Goal: Information Seeking & Learning: Learn about a topic

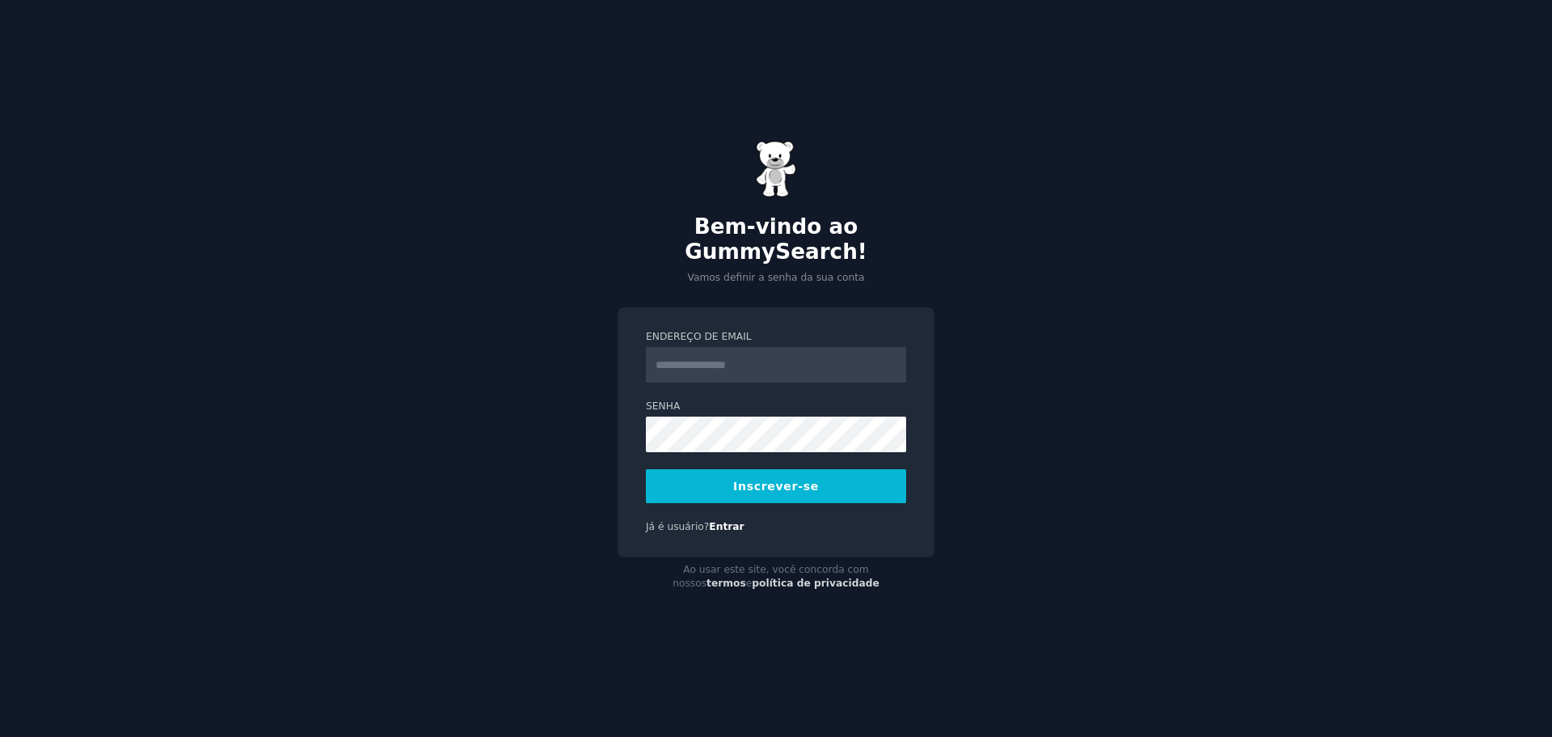
click at [698, 356] on input "Endereço de email" at bounding box center [776, 365] width 260 height 36
type input "**********"
click at [747, 479] on font "Inscrever-se" at bounding box center [776, 485] width 86 height 13
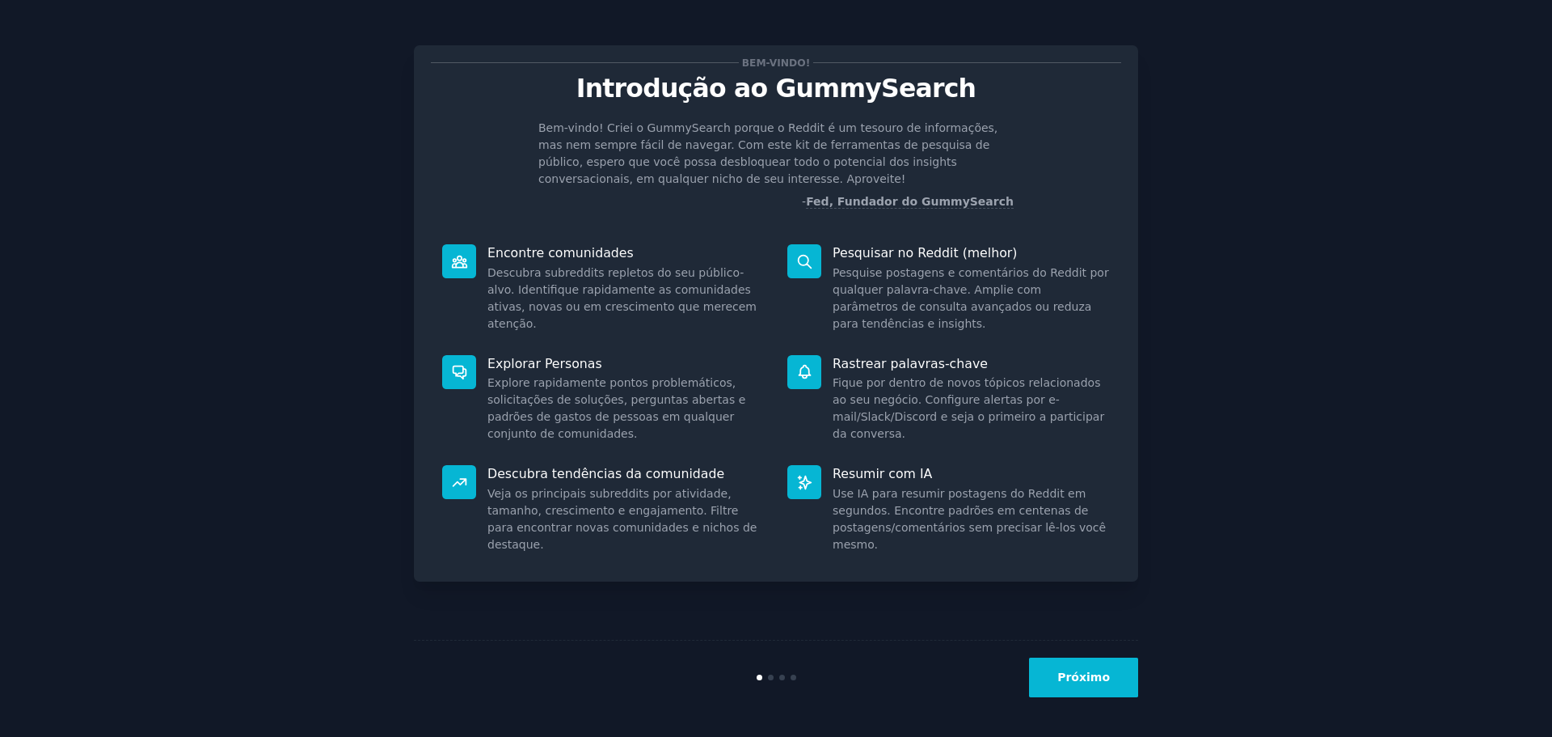
click at [1087, 678] on font "Próximo" at bounding box center [1084, 676] width 53 height 13
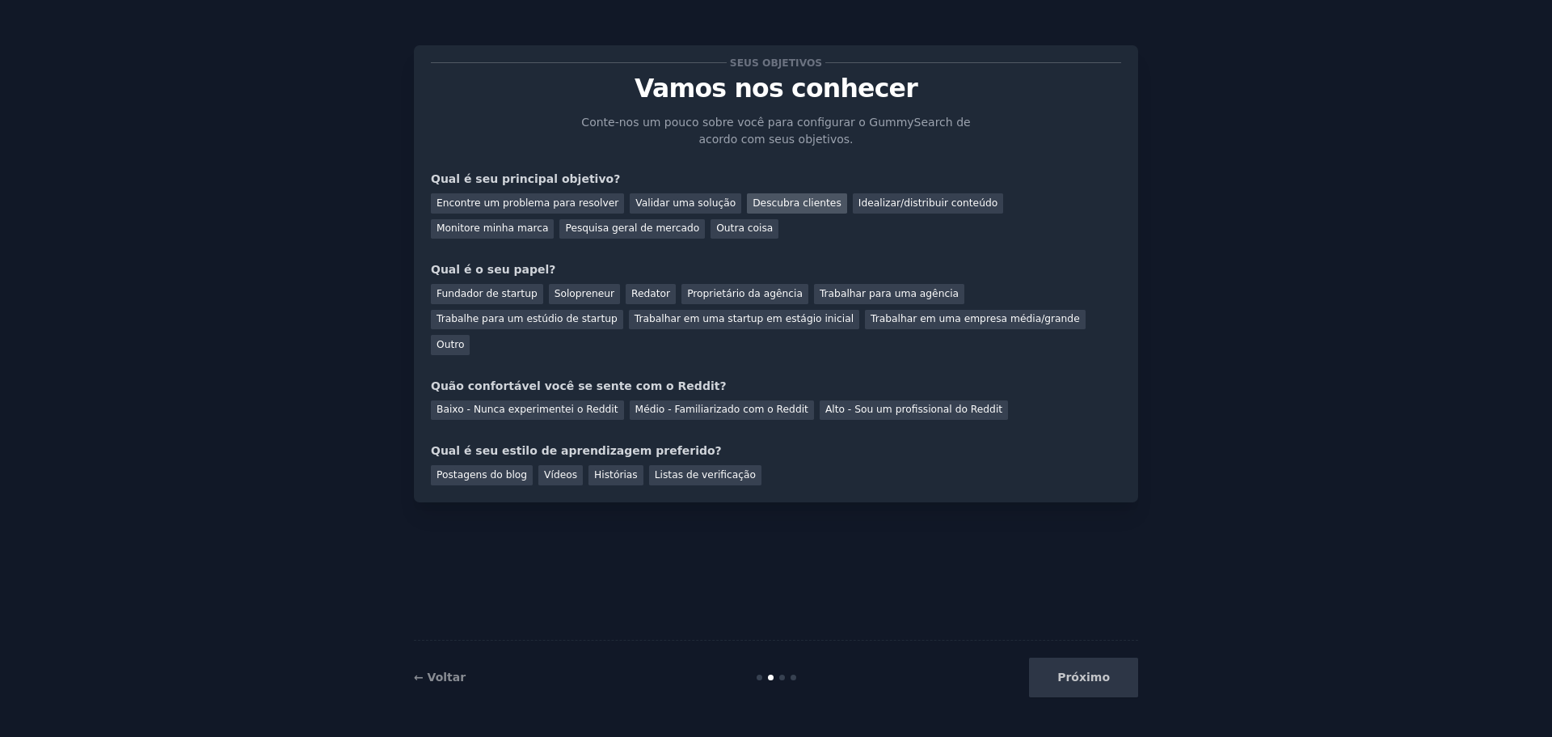
click at [754, 202] on font "Descubra clientes" at bounding box center [797, 202] width 89 height 11
click at [873, 208] on font "Idealizar/distribuir conteúdo" at bounding box center [928, 202] width 139 height 11
click at [768, 205] on font "Descubra clientes" at bounding box center [797, 202] width 89 height 11
click at [576, 289] on font "Solopreneur" at bounding box center [585, 293] width 60 height 11
click at [559, 400] on div "Baixo - Nunca experimentei o Reddit" at bounding box center [527, 410] width 193 height 20
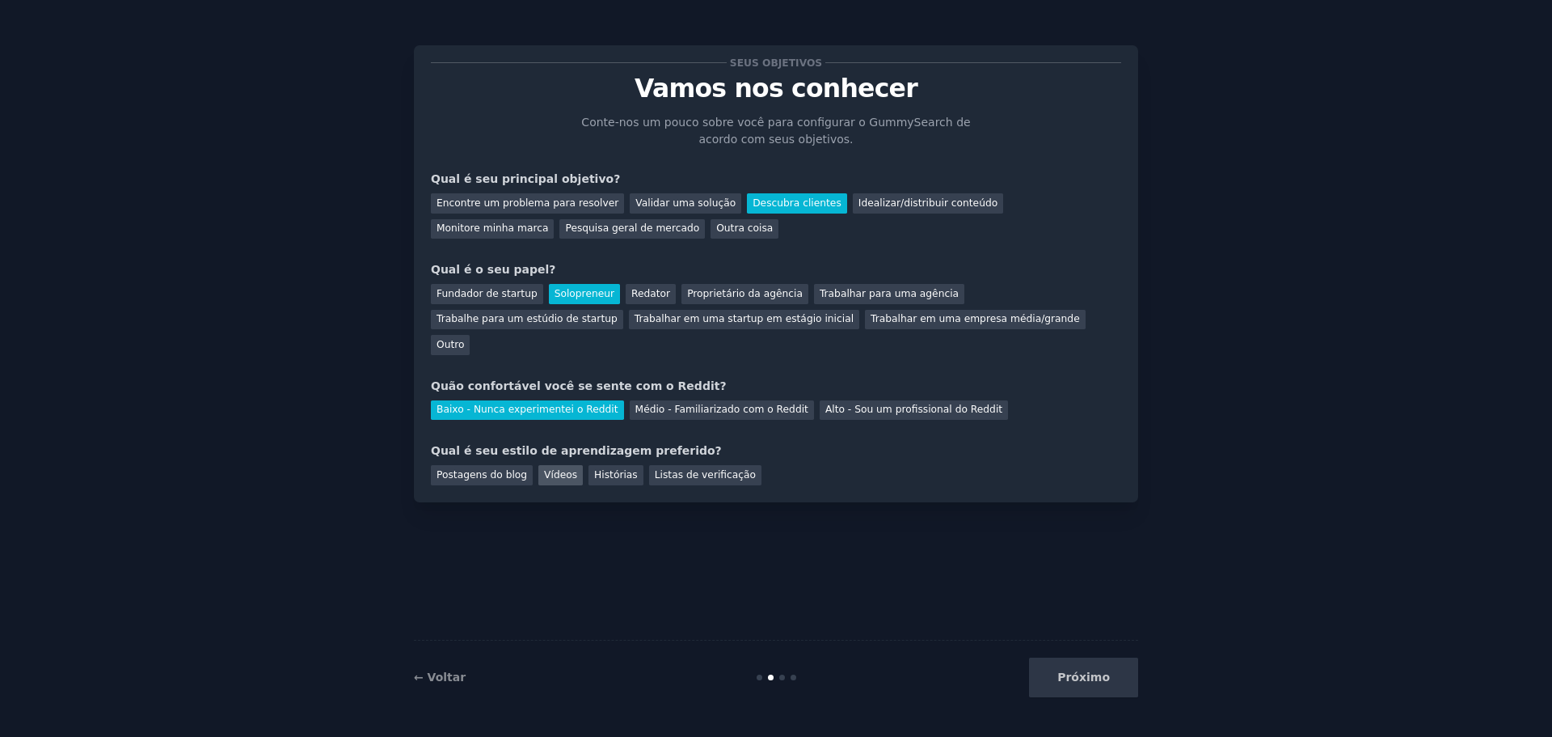
click at [556, 469] on font "Vídeos" at bounding box center [560, 474] width 33 height 11
click at [1070, 686] on button "Próximo" at bounding box center [1083, 677] width 109 height 40
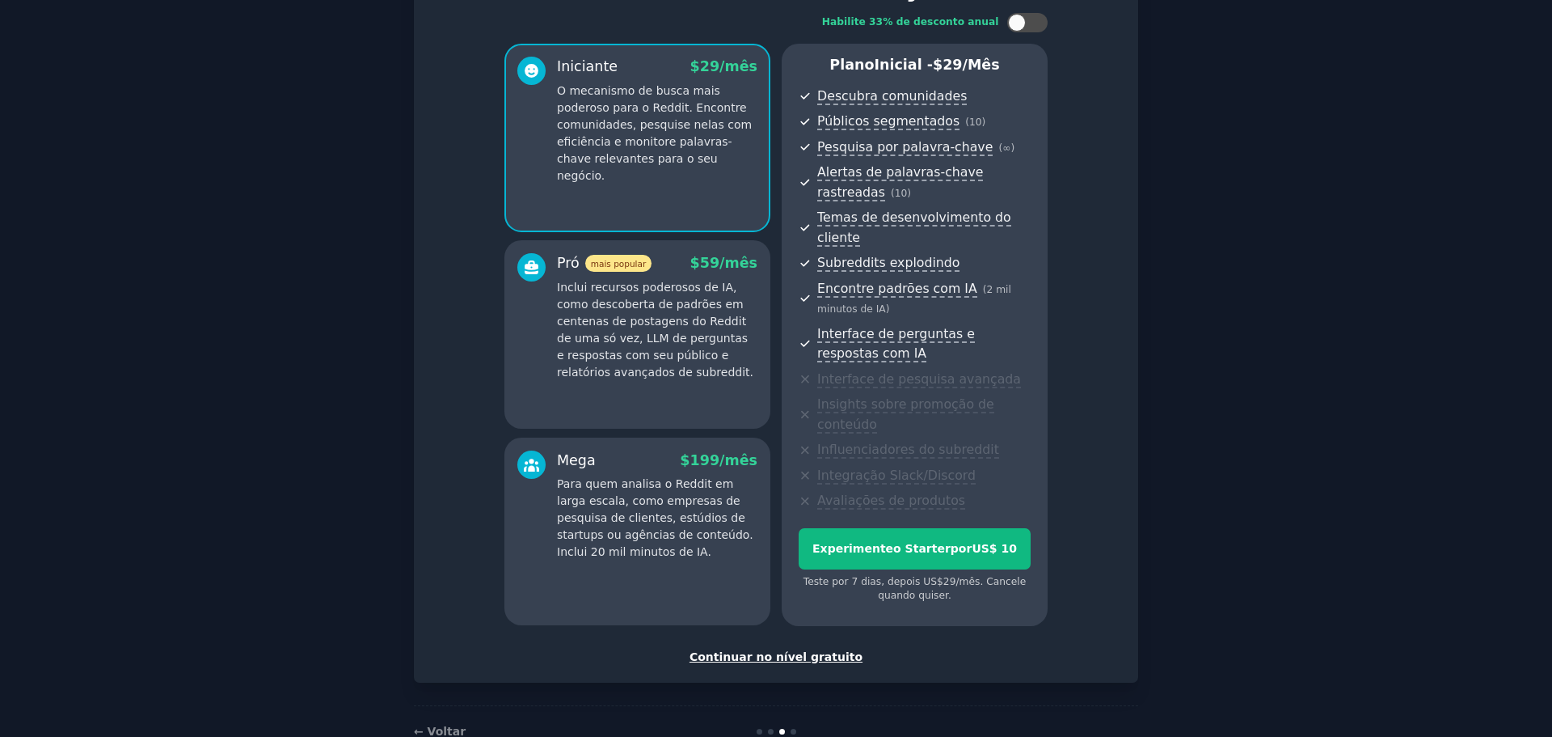
scroll to position [124, 0]
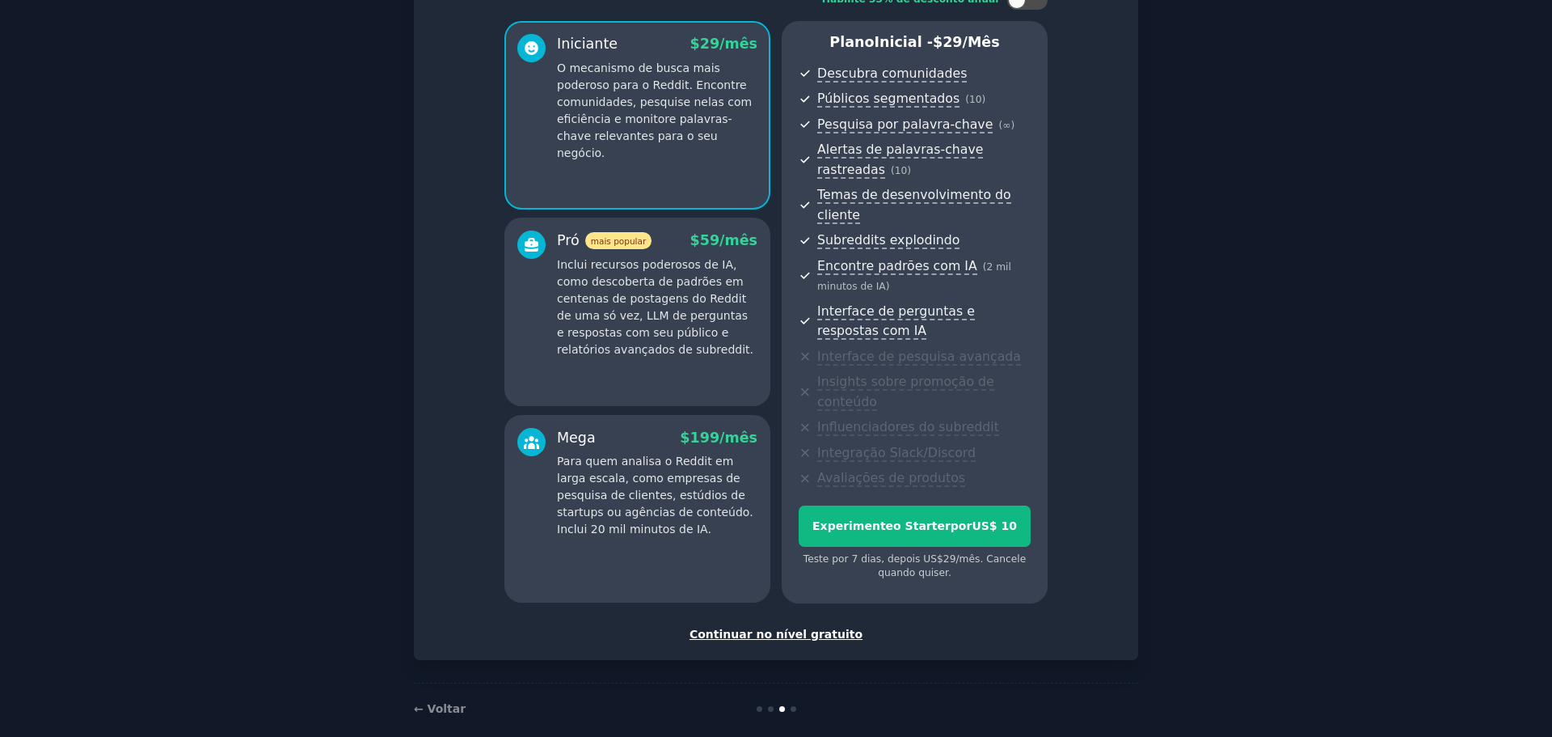
click at [775, 627] on font "Continuar no nível gratuito" at bounding box center [776, 633] width 173 height 13
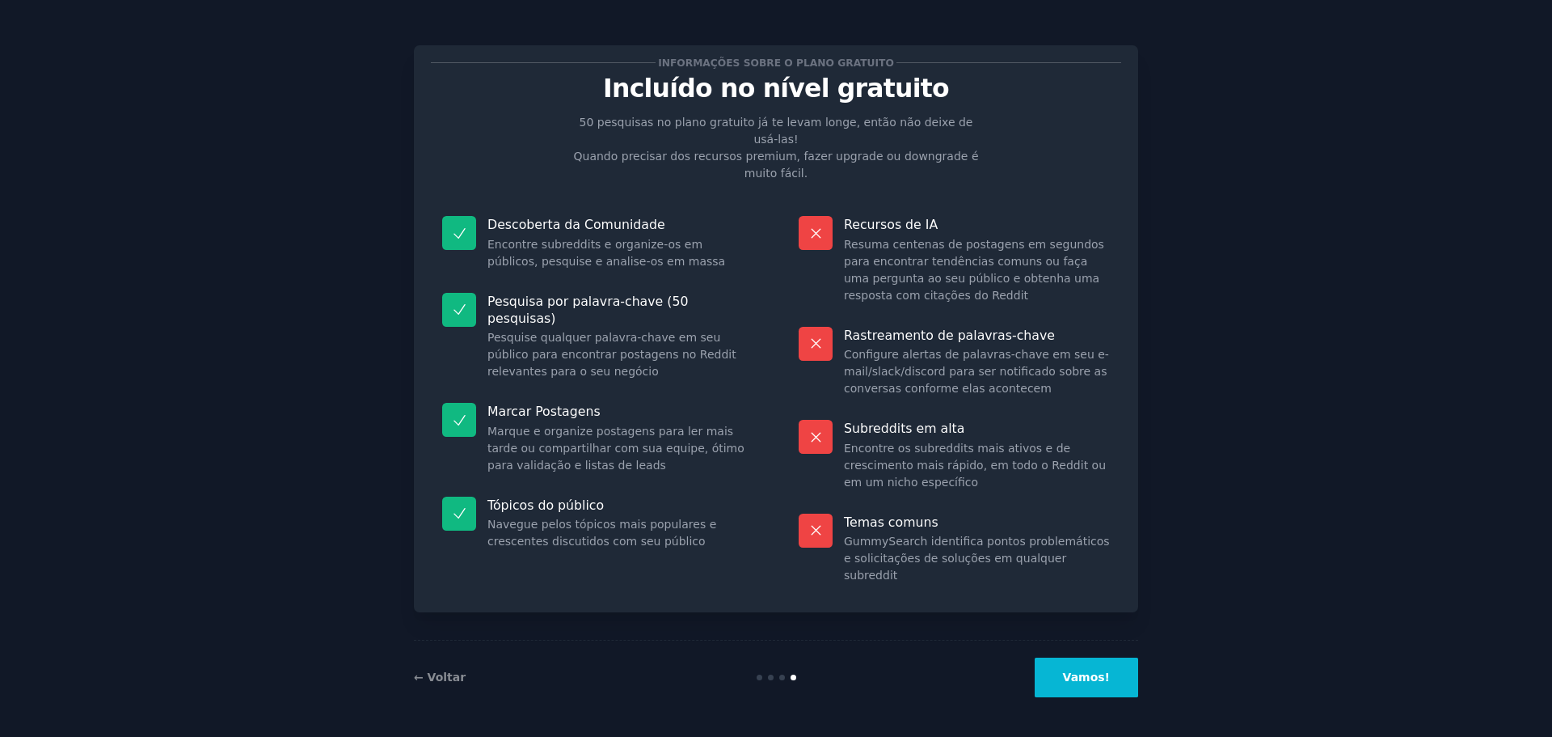
click at [1087, 686] on button "Vamos!" at bounding box center [1086, 677] width 103 height 40
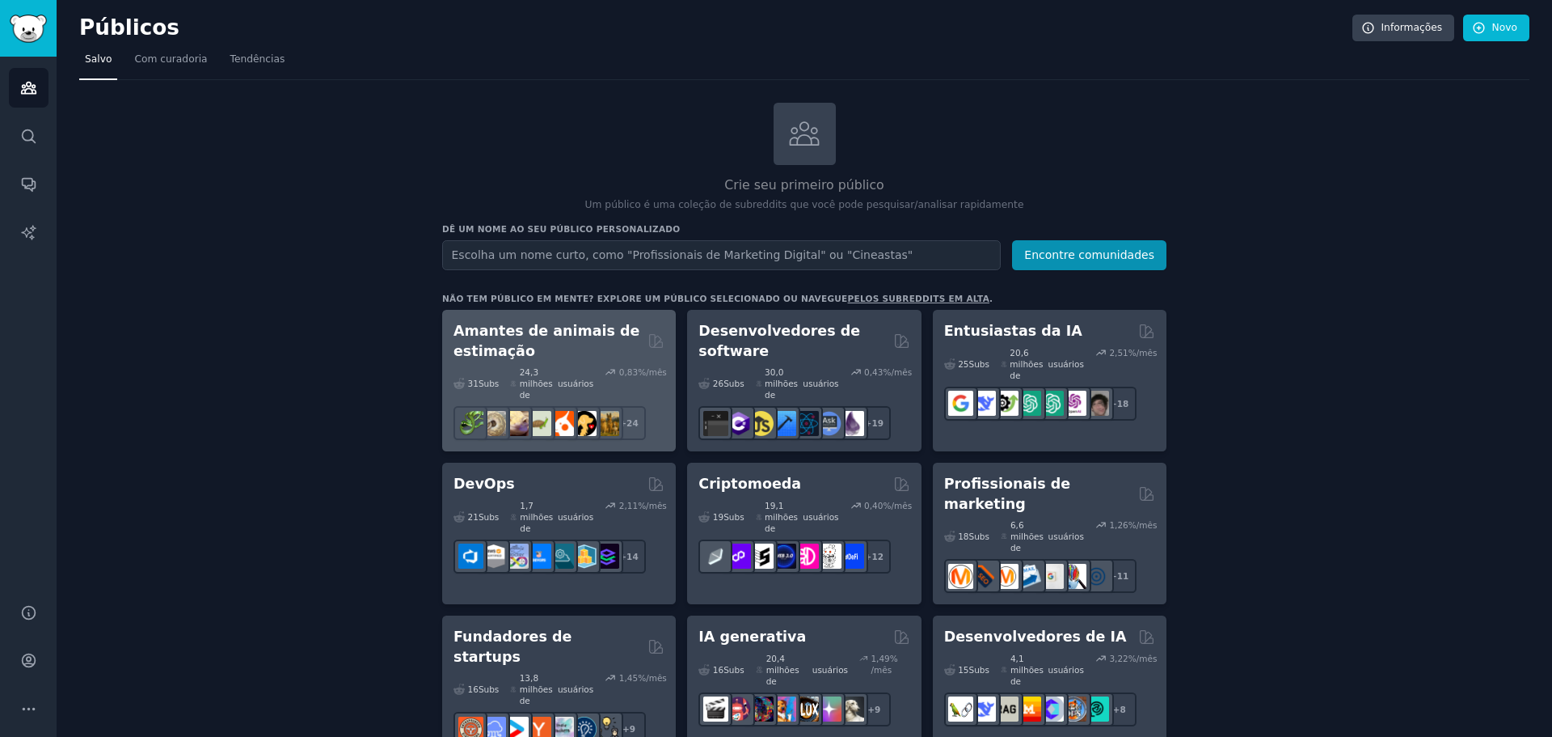
click at [594, 347] on h2 "Amantes de animais de estimação" at bounding box center [548, 341] width 188 height 40
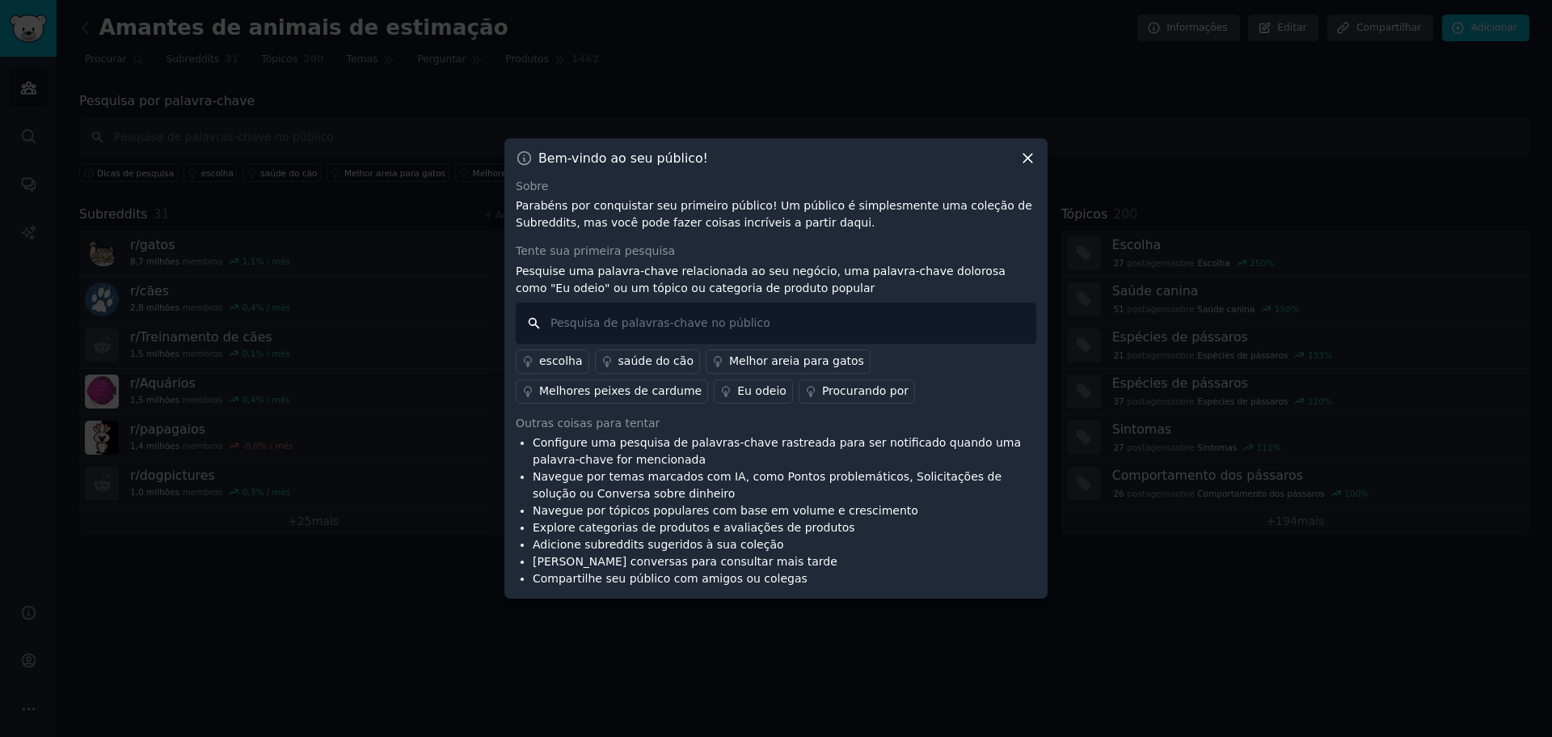
click at [587, 323] on input "text" at bounding box center [776, 322] width 521 height 41
type input "eu preciso"
click at [541, 366] on font "escolha" at bounding box center [561, 360] width 44 height 13
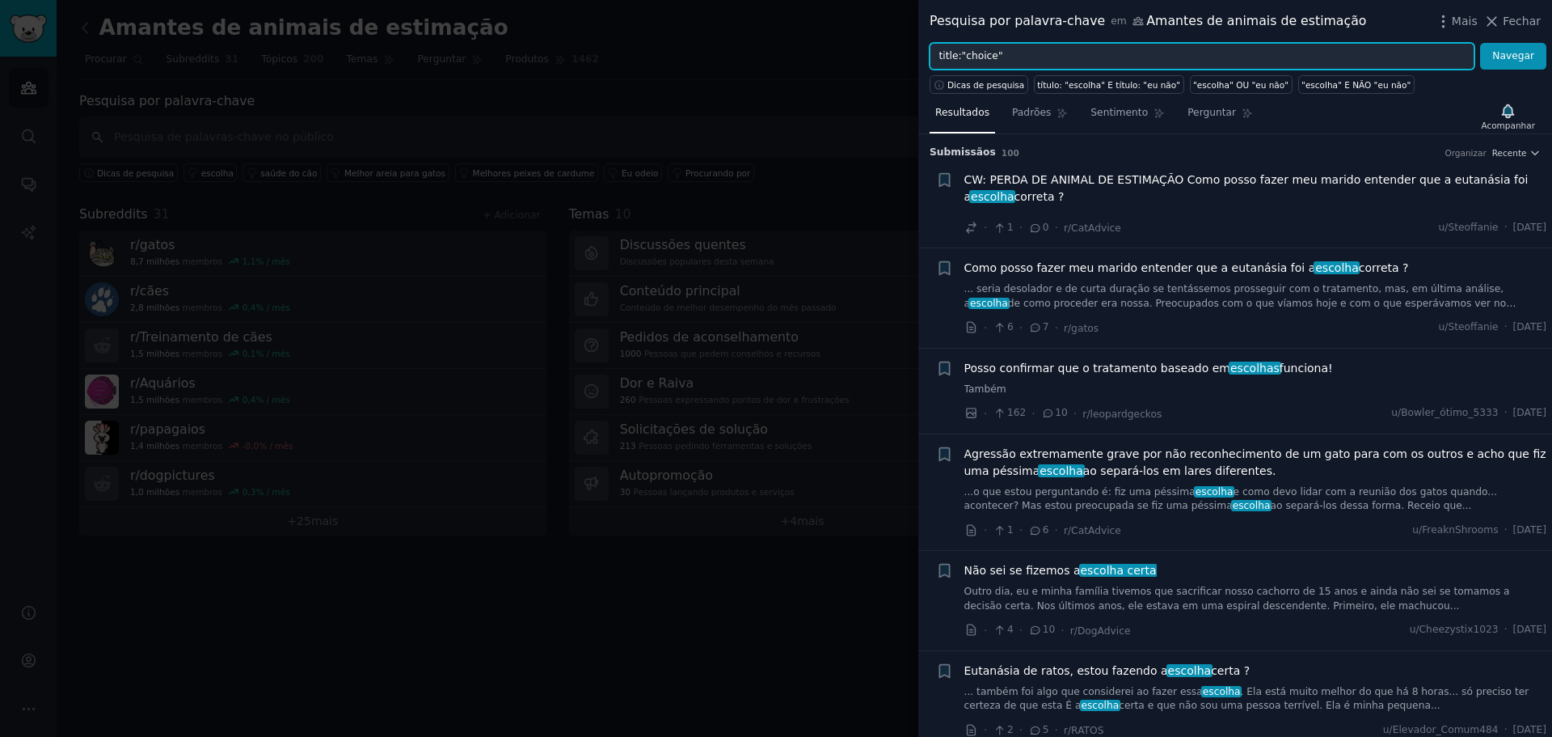
drag, startPoint x: 1008, startPoint y: 51, endPoint x: 912, endPoint y: 64, distance: 97.1
click at [912, 64] on div "Pesquisa por palavra-chave em Amantes de animais de estimação Mais Fechar title…" at bounding box center [776, 368] width 1552 height 737
click at [1040, 61] on input "title:"choice"" at bounding box center [1202, 56] width 545 height 27
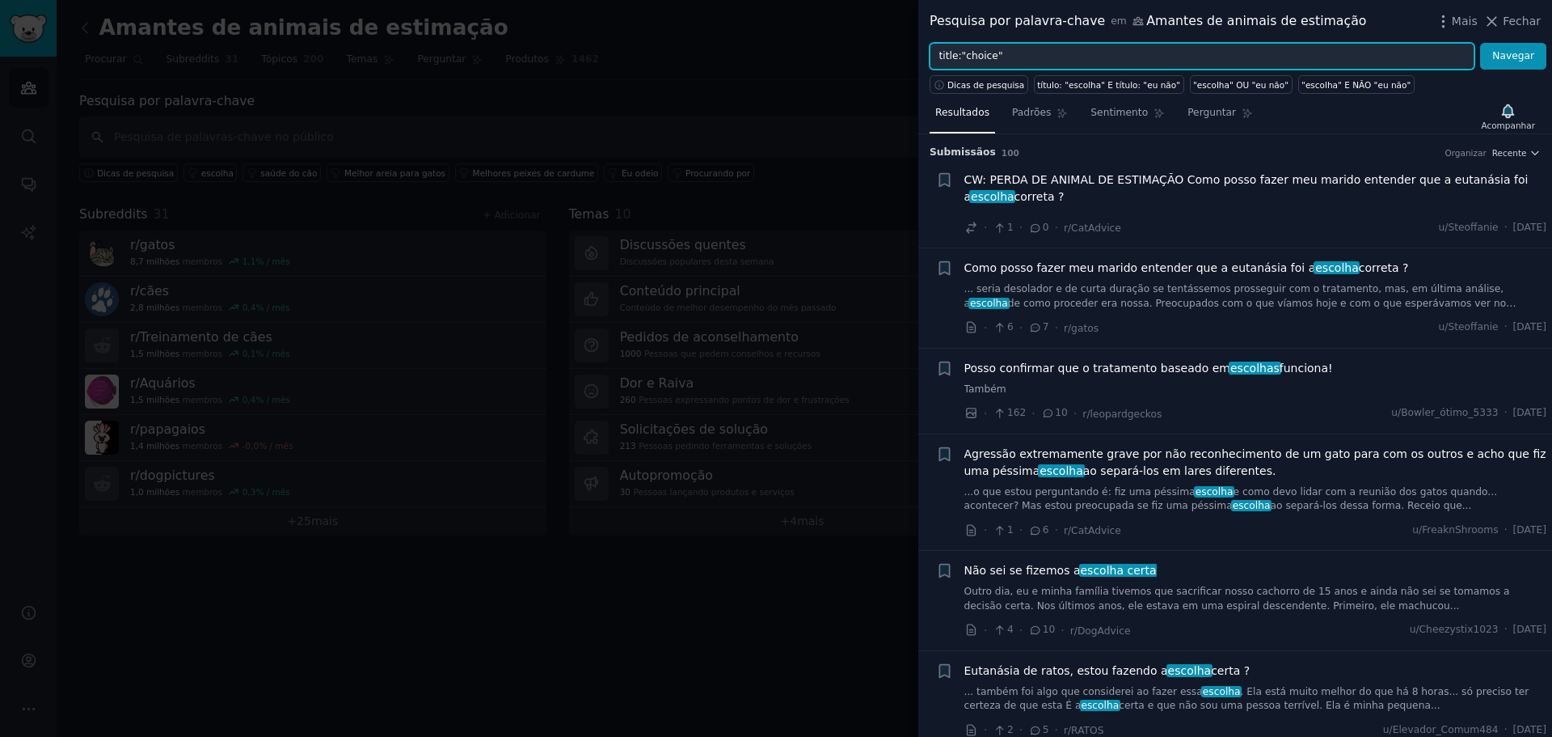
type input "e"
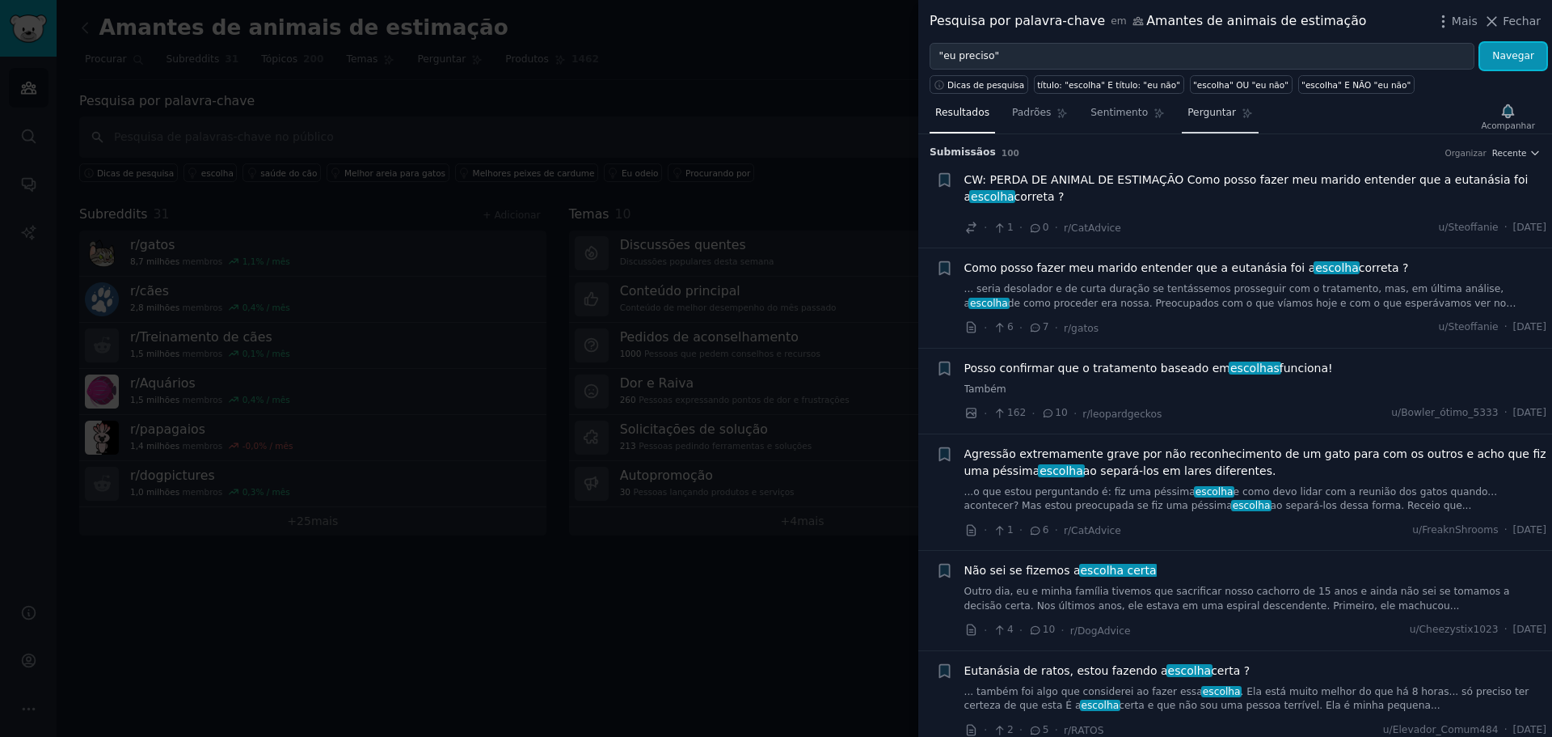
drag, startPoint x: 1516, startPoint y: 54, endPoint x: 1187, endPoint y: 123, distance: 336.2
click at [1516, 54] on font "Navegar" at bounding box center [1514, 55] width 42 height 11
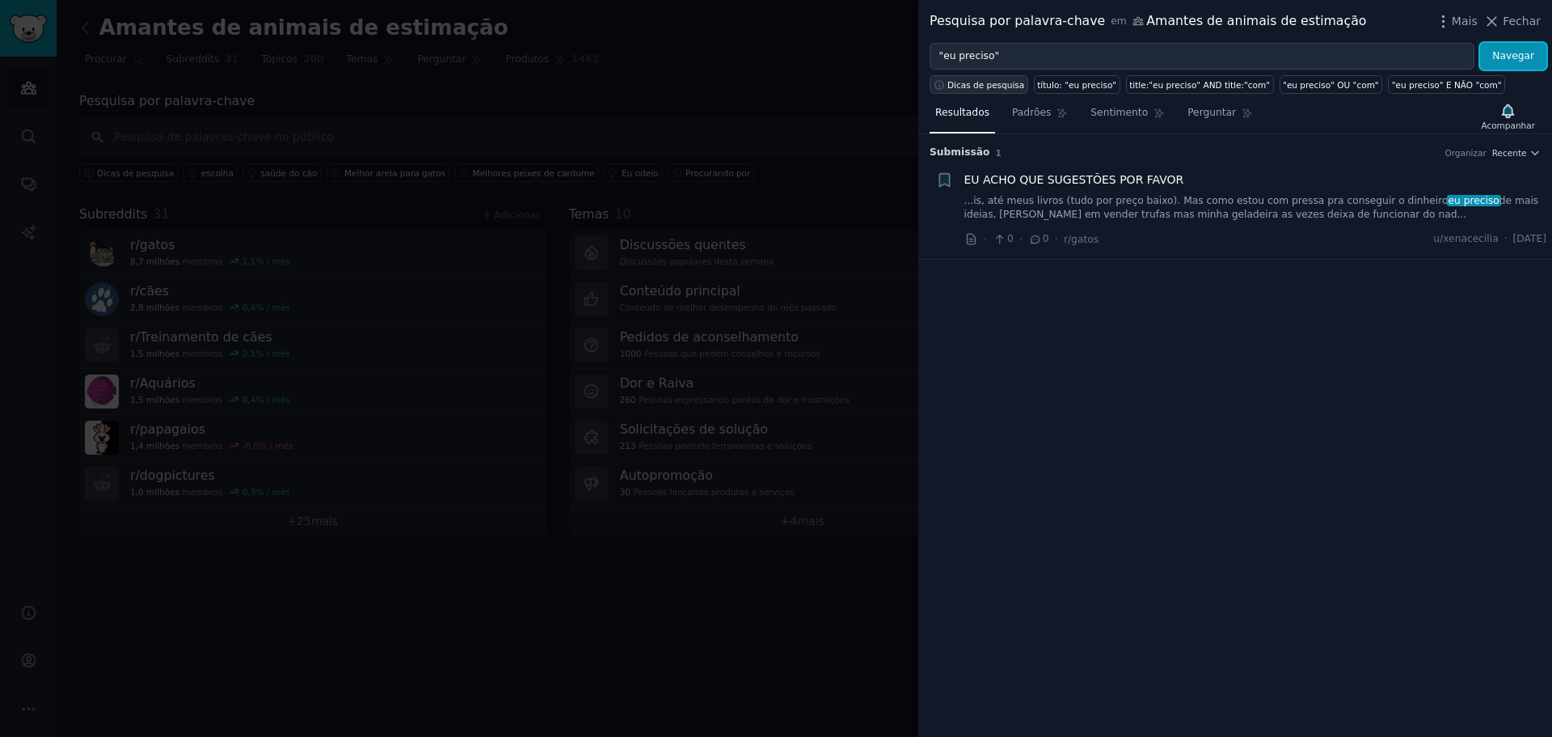
click at [997, 90] on font "Dicas de pesquisa" at bounding box center [986, 85] width 77 height 10
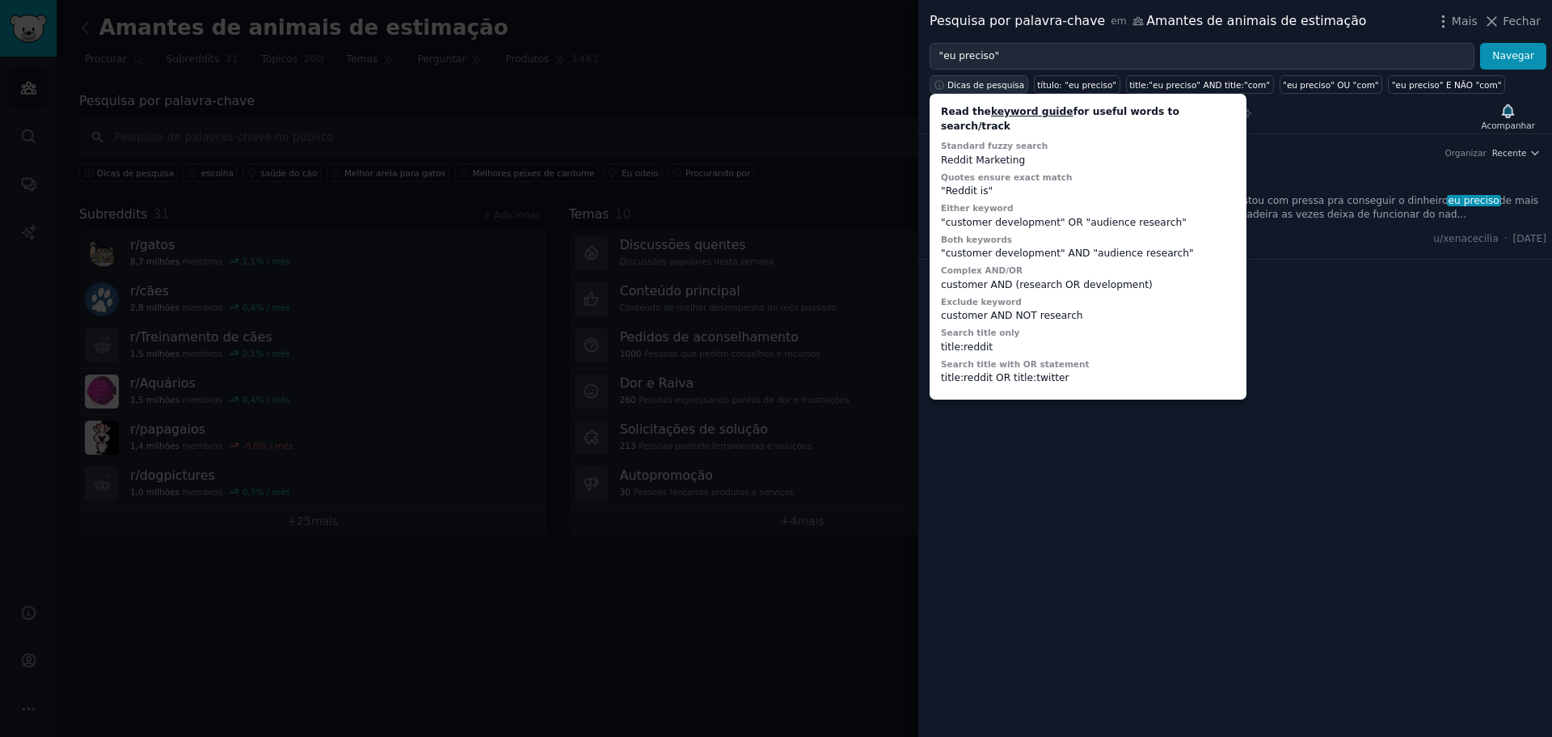
click at [997, 90] on font "Dicas de pesquisa" at bounding box center [986, 85] width 77 height 10
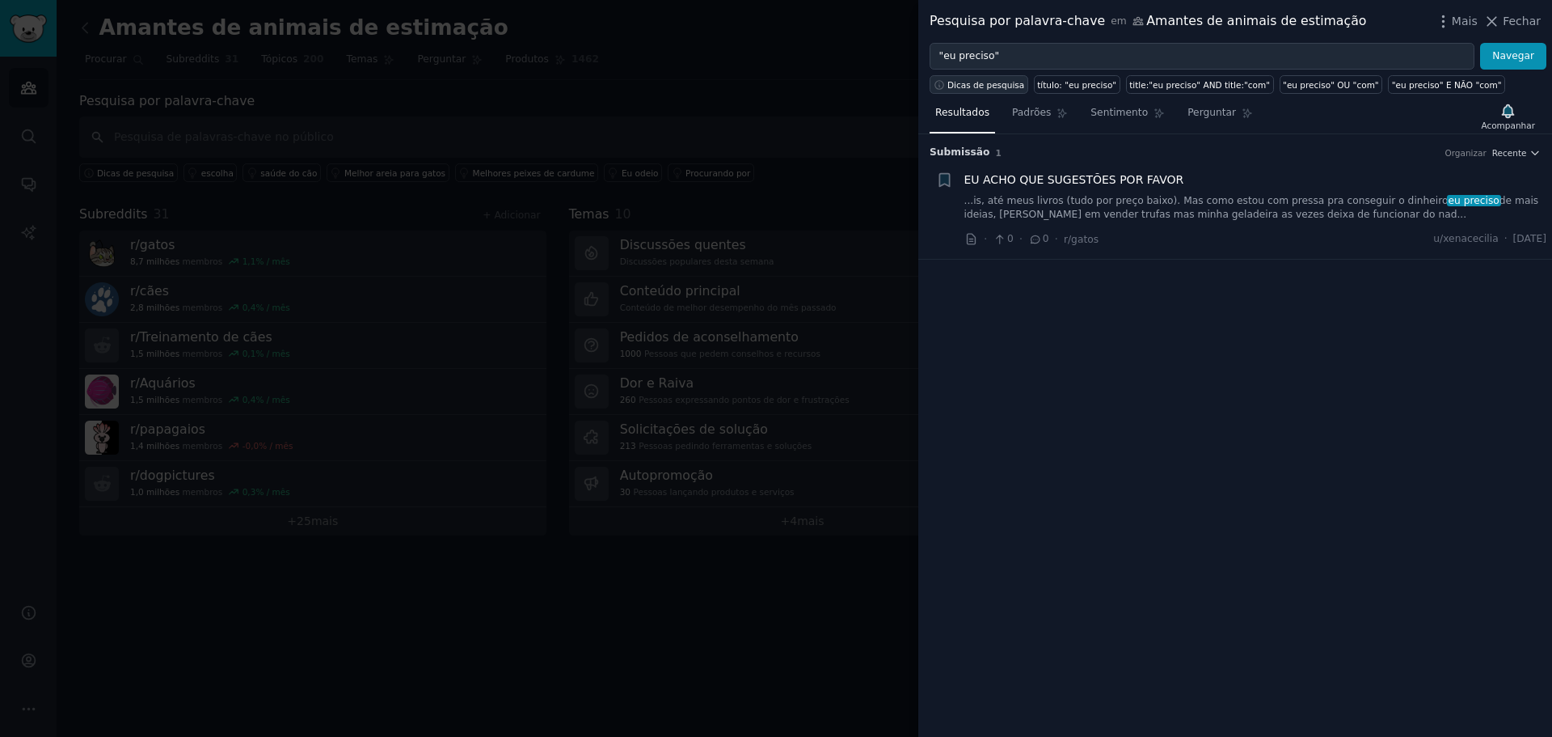
click at [997, 90] on font "Dicas de pesquisa" at bounding box center [986, 85] width 77 height 10
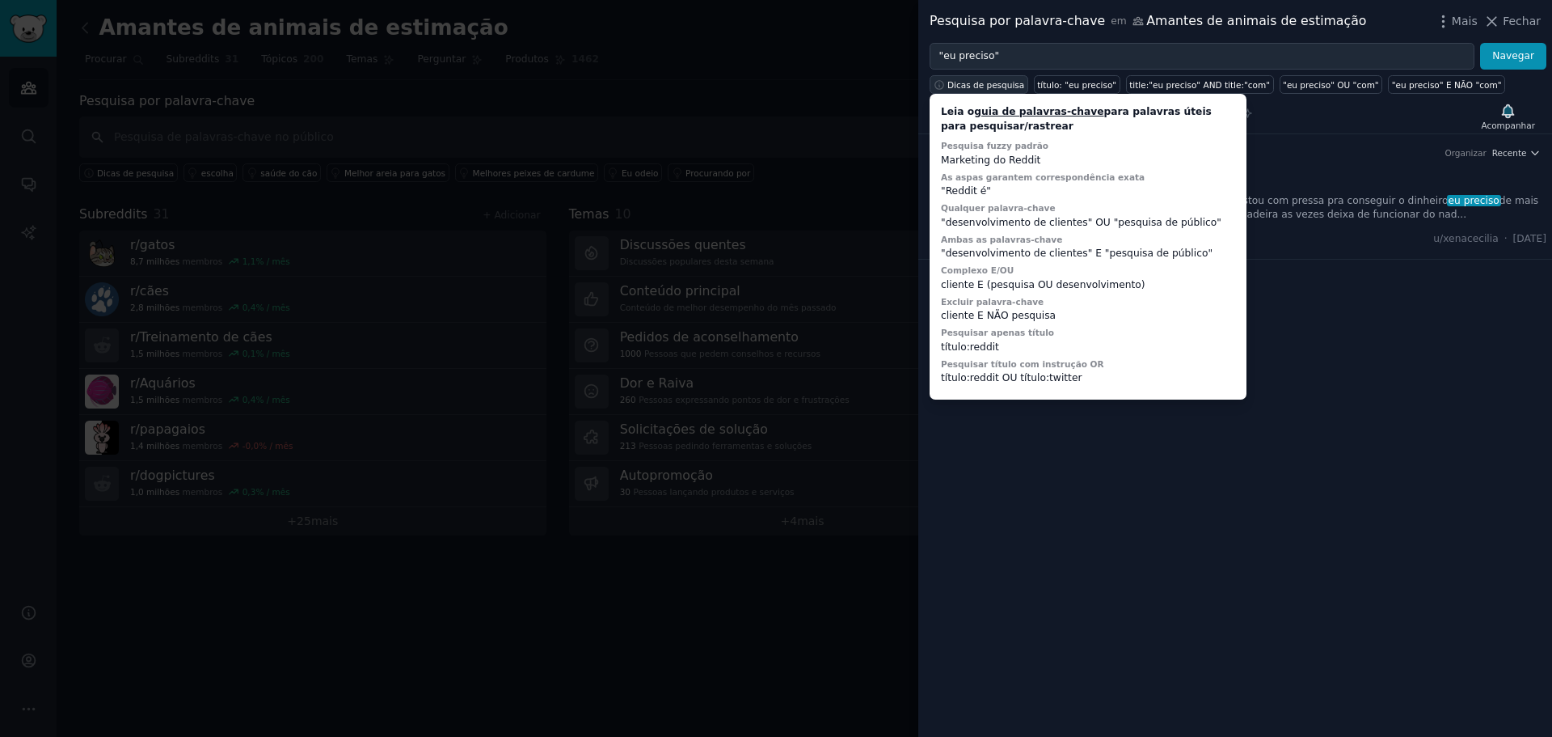
click at [997, 90] on font "Dicas de pesquisa" at bounding box center [986, 85] width 77 height 10
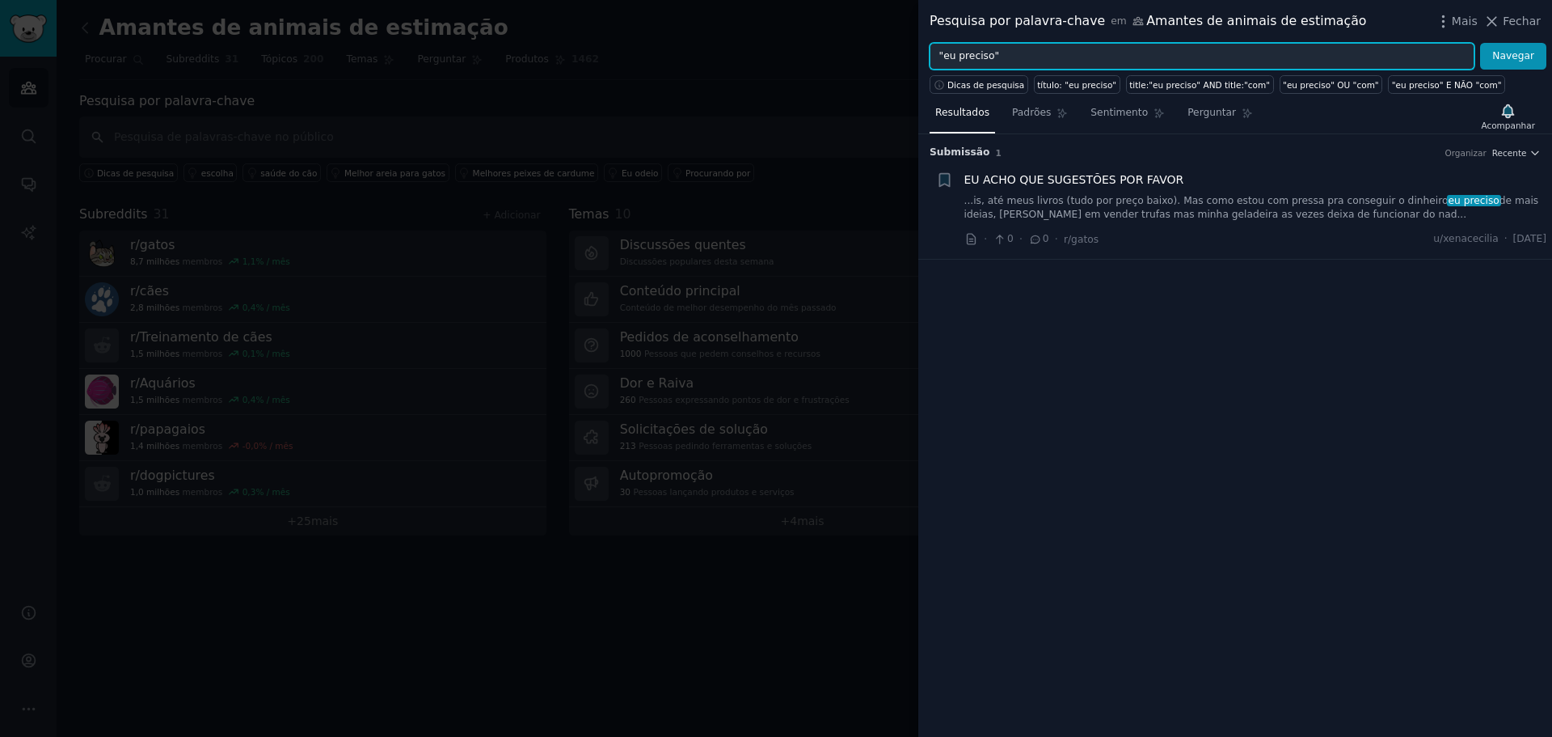
drag, startPoint x: 986, startPoint y: 57, endPoint x: 945, endPoint y: 59, distance: 41.3
click at [945, 59] on input ""eu preciso"" at bounding box center [1202, 56] width 545 height 27
type input ""cão agressivo""
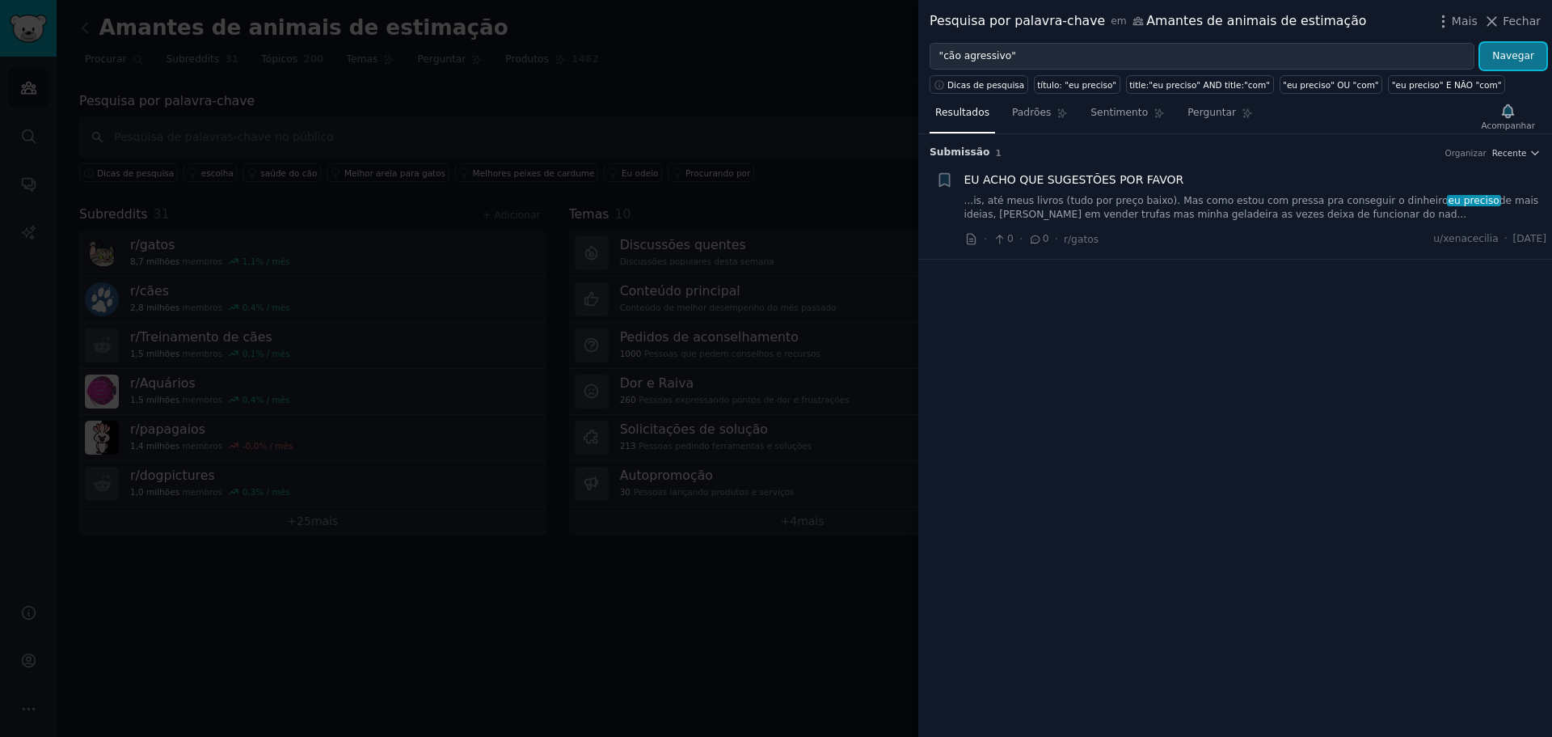
click at [1514, 62] on button "Navegar" at bounding box center [1514, 56] width 66 height 27
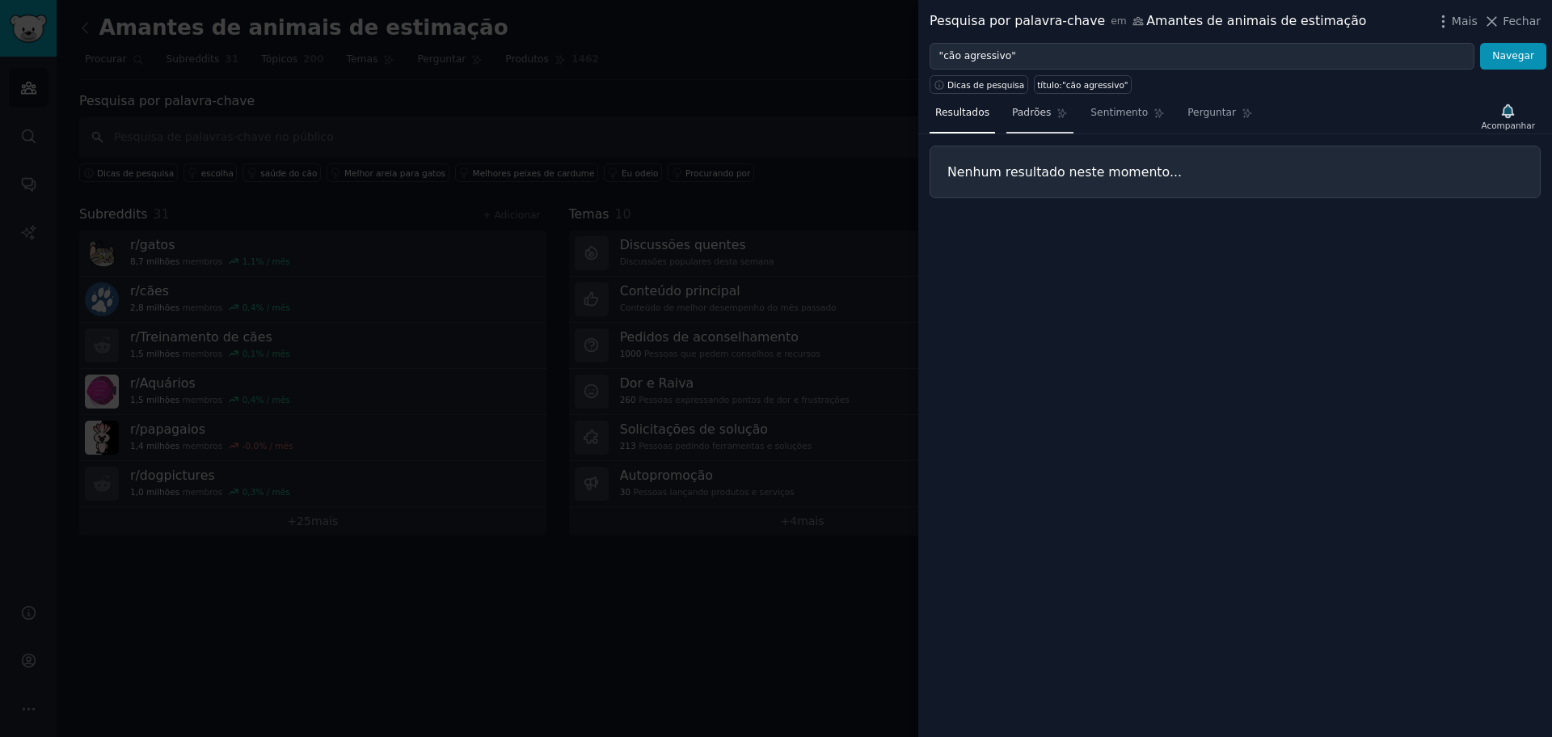
click at [1030, 120] on span "Padrões" at bounding box center [1031, 113] width 39 height 15
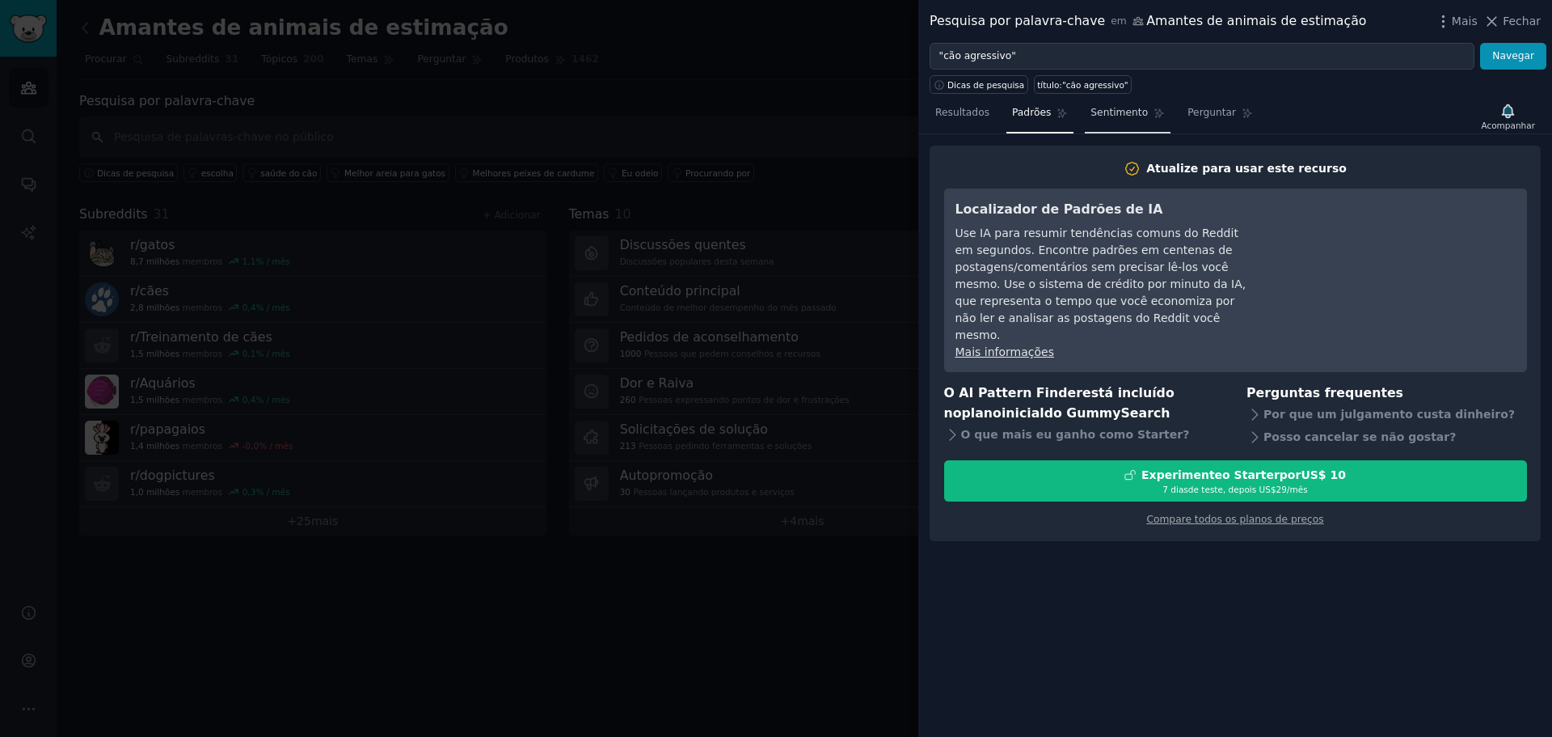
click at [1100, 120] on span "Sentimento" at bounding box center [1119, 113] width 57 height 15
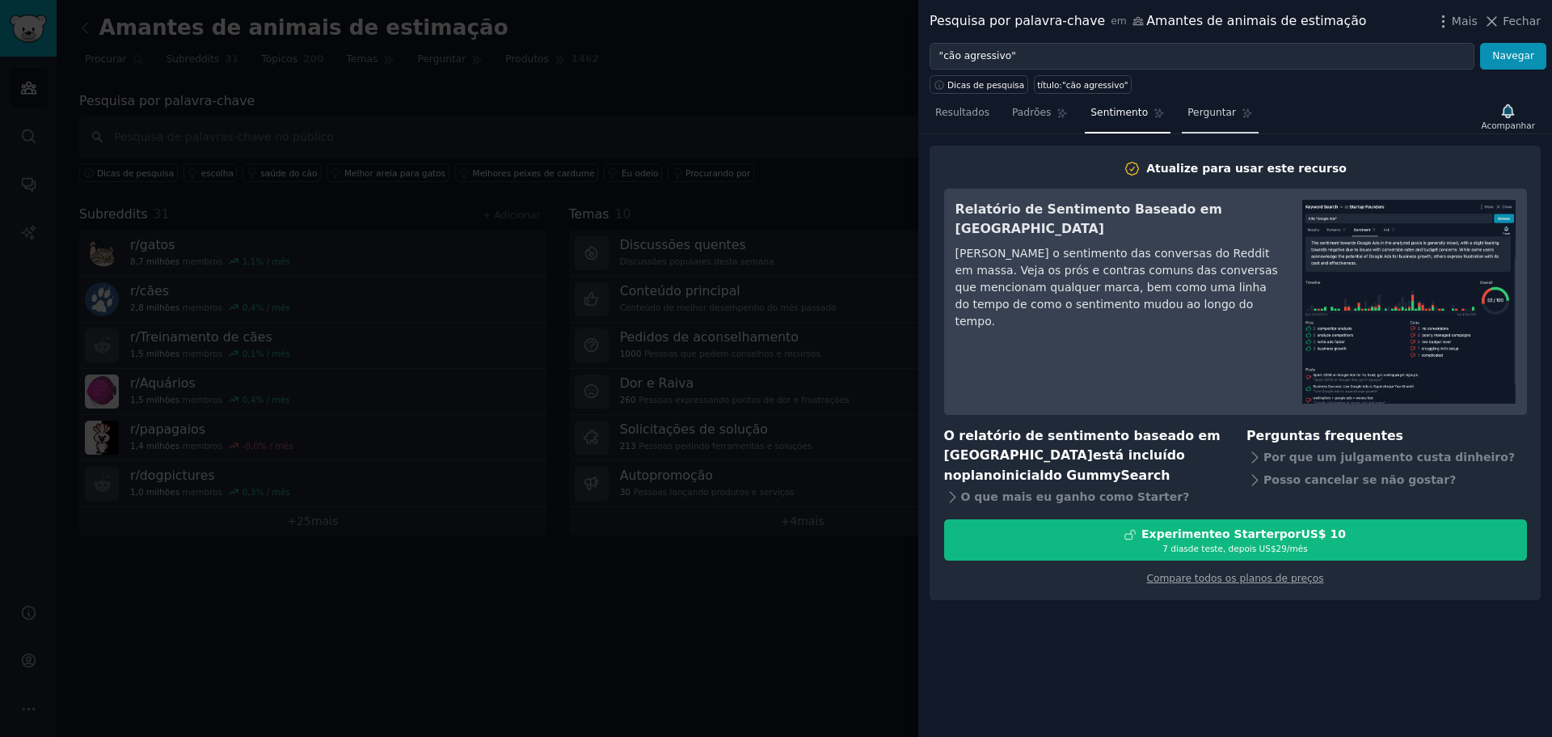
click at [1199, 116] on font "Perguntar" at bounding box center [1212, 112] width 49 height 11
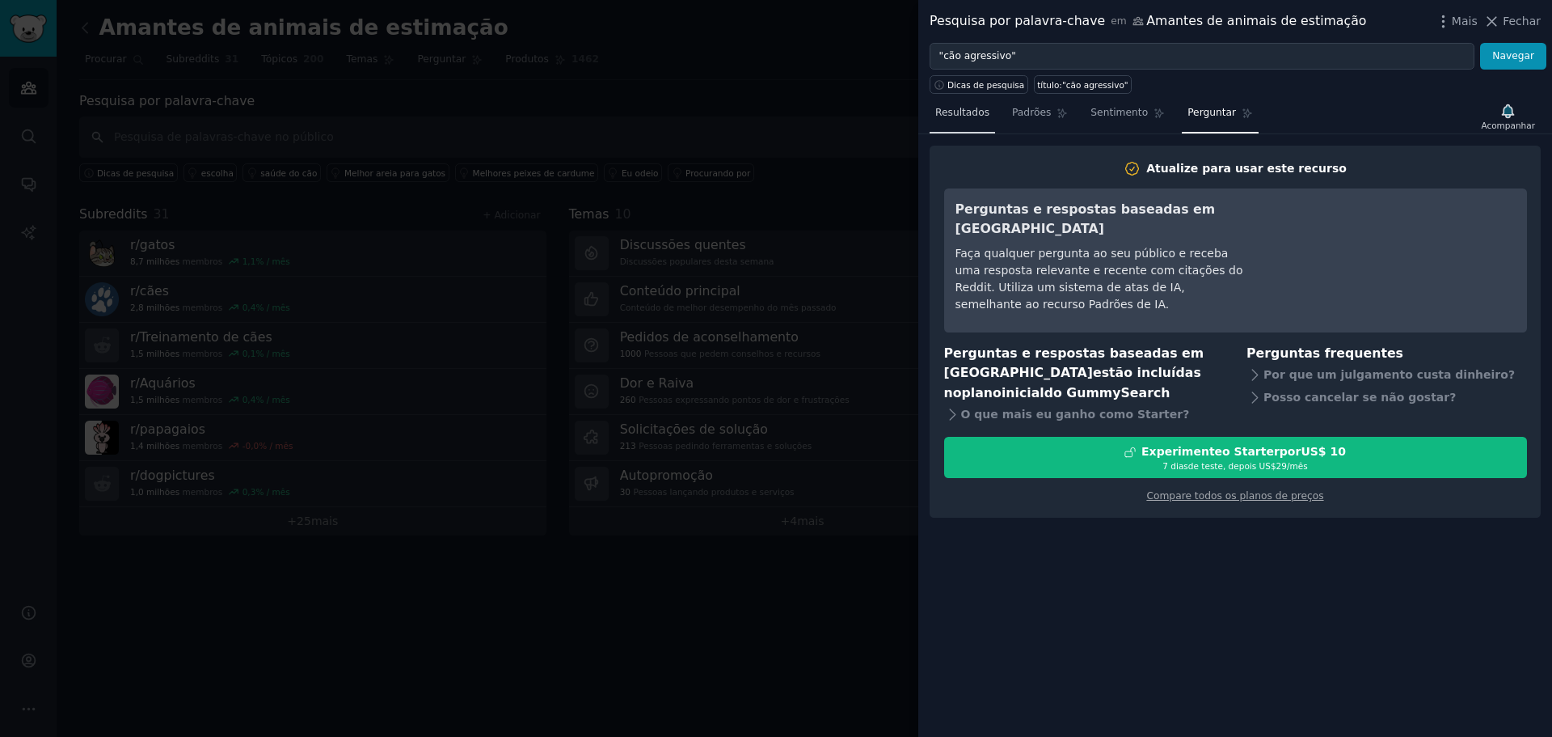
click at [952, 116] on font "Resultados" at bounding box center [963, 112] width 54 height 11
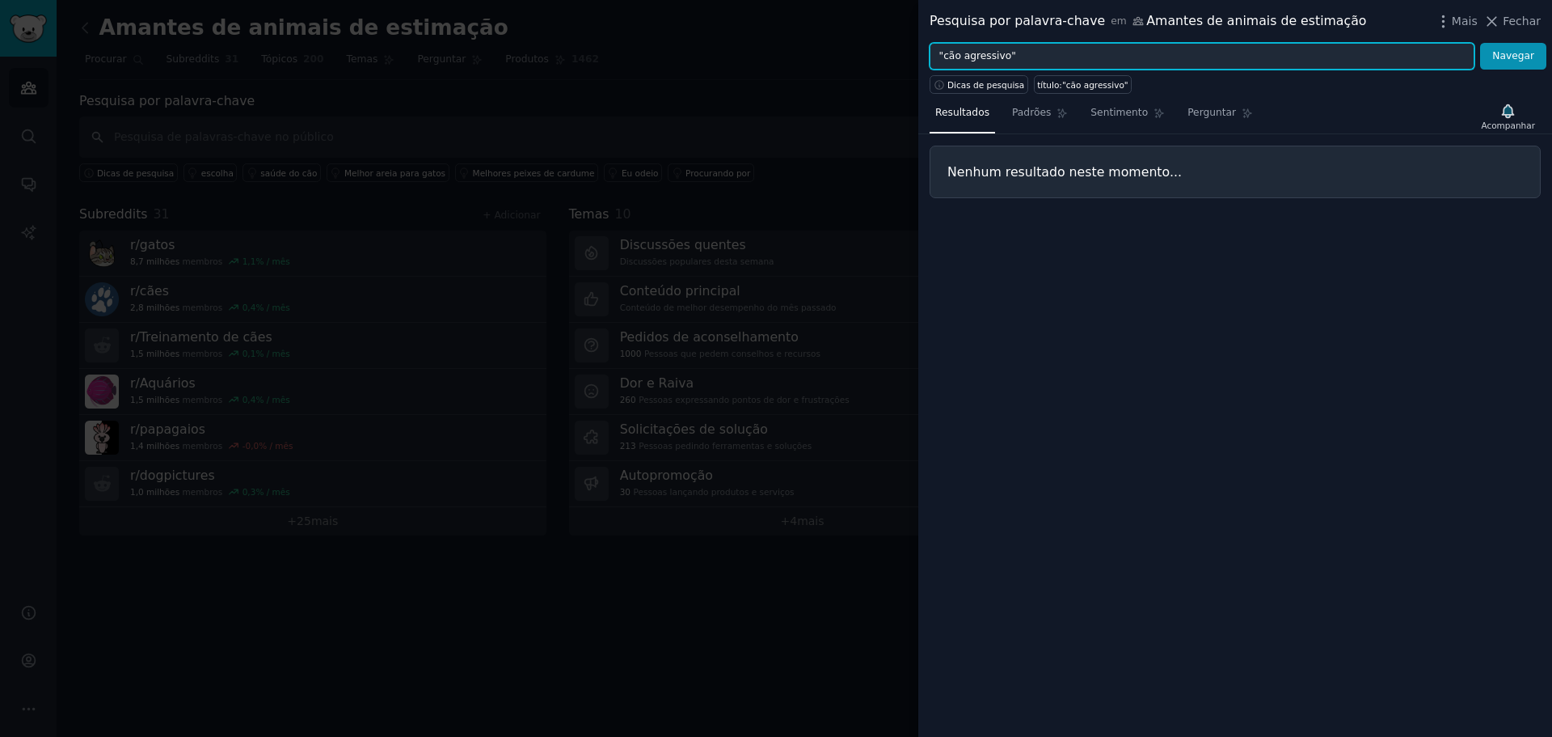
drag, startPoint x: 1039, startPoint y: 58, endPoint x: 919, endPoint y: 58, distance: 119.7
click at [919, 58] on div ""cão agressivo" Navegar" at bounding box center [1236, 56] width 634 height 27
click at [992, 54] on input ""cão agressivo"" at bounding box center [1202, 56] width 545 height 27
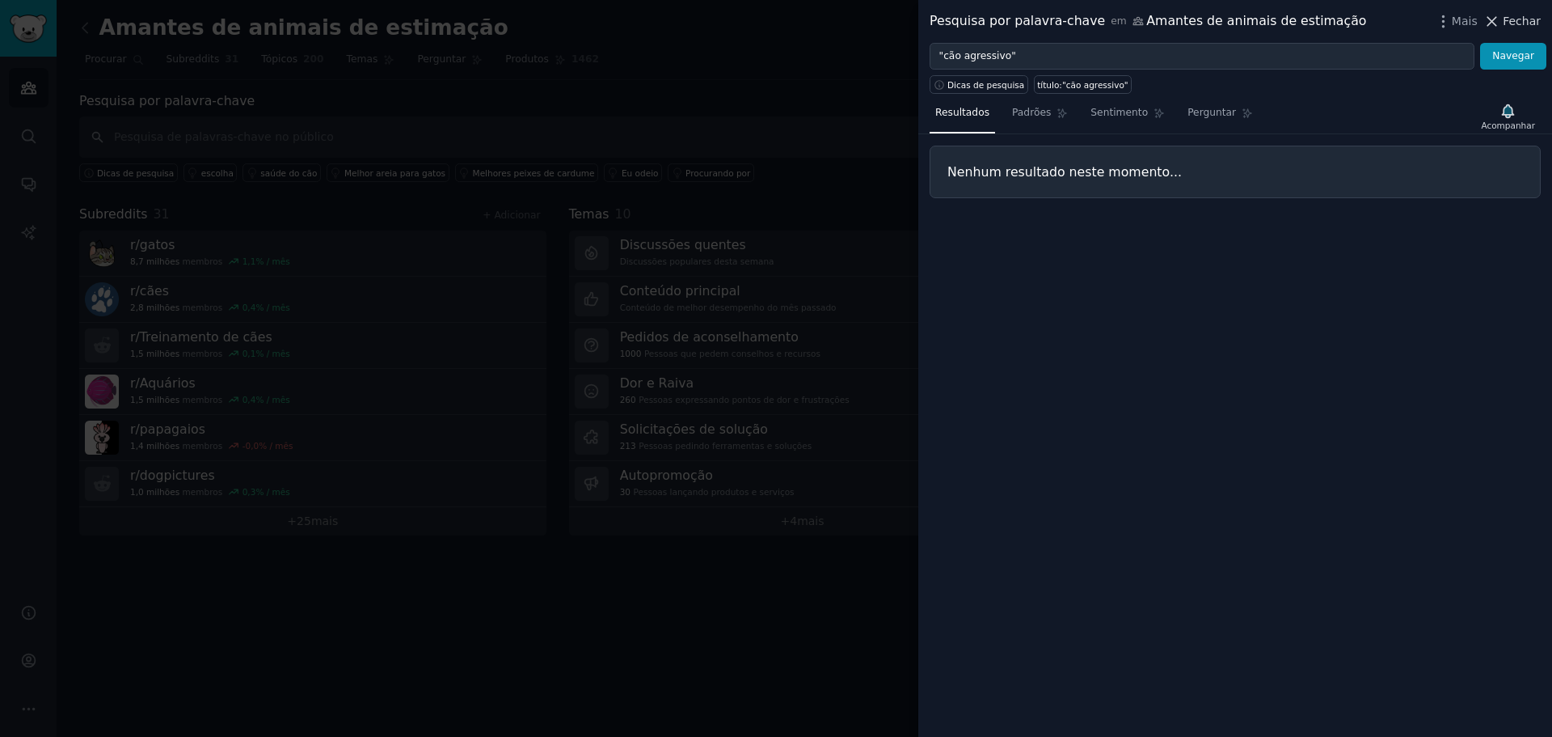
click at [1514, 19] on font "Fechar" at bounding box center [1522, 21] width 38 height 13
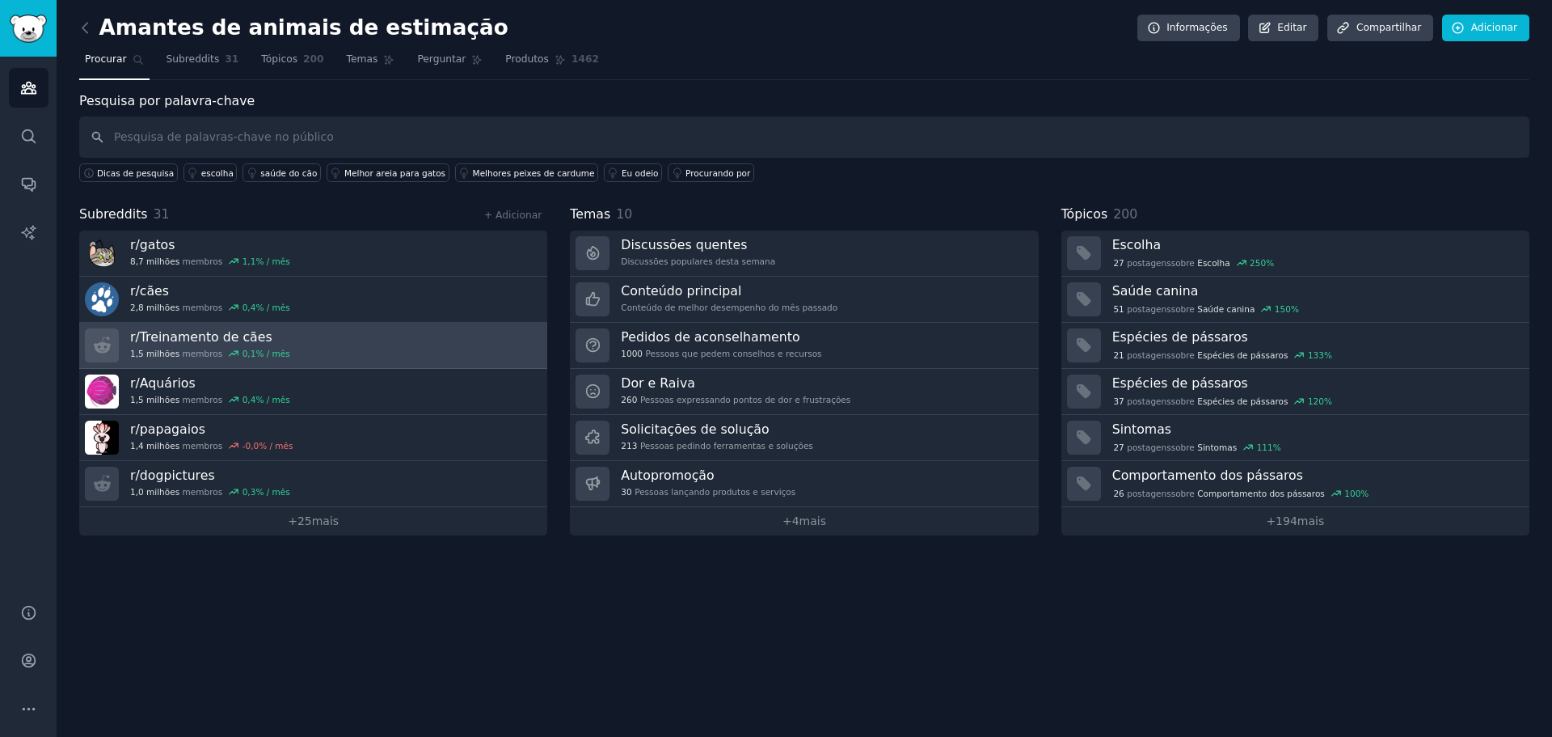
click at [191, 343] on font "Treinamento de cães" at bounding box center [206, 336] width 133 height 15
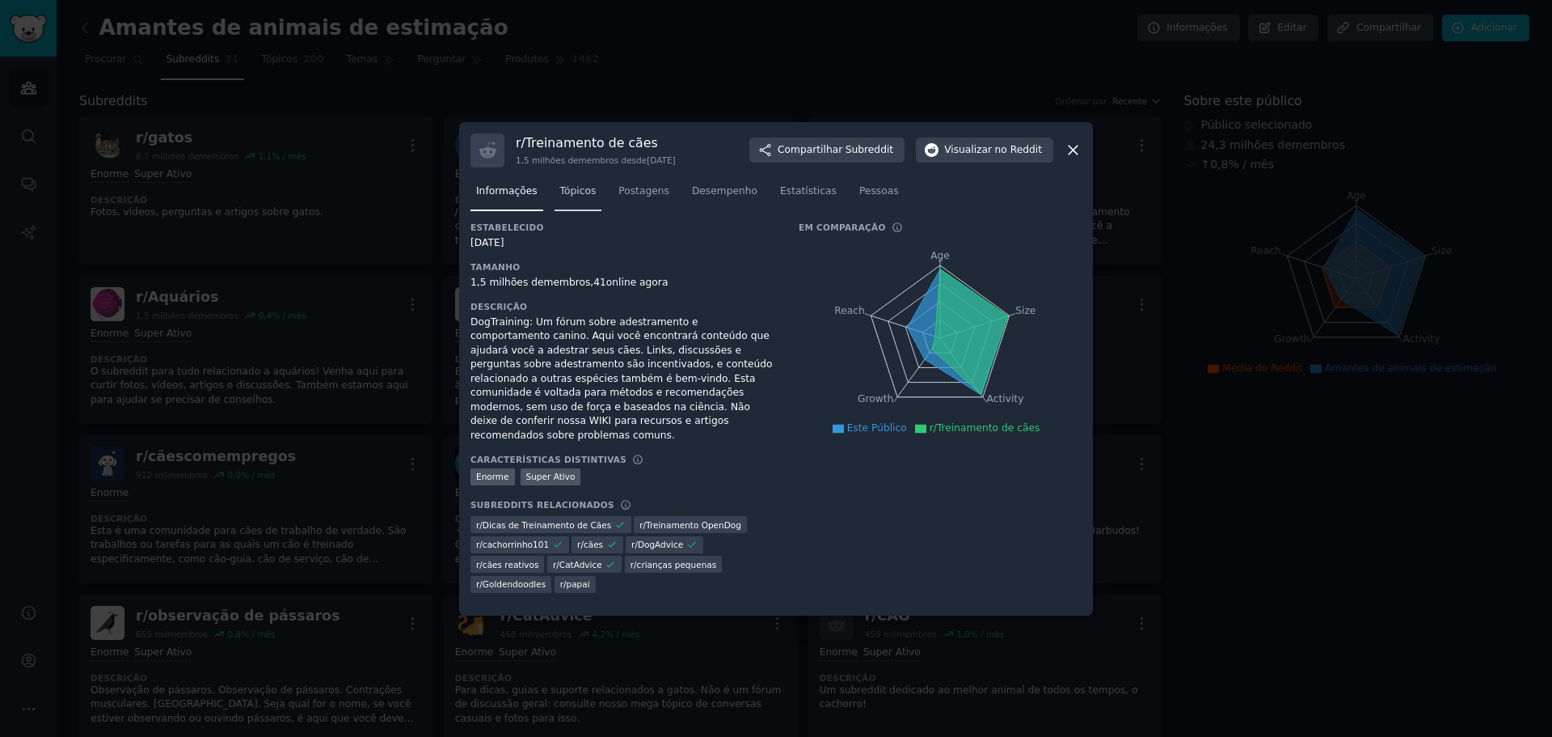
click at [581, 196] on font "Tópicos" at bounding box center [578, 190] width 36 height 11
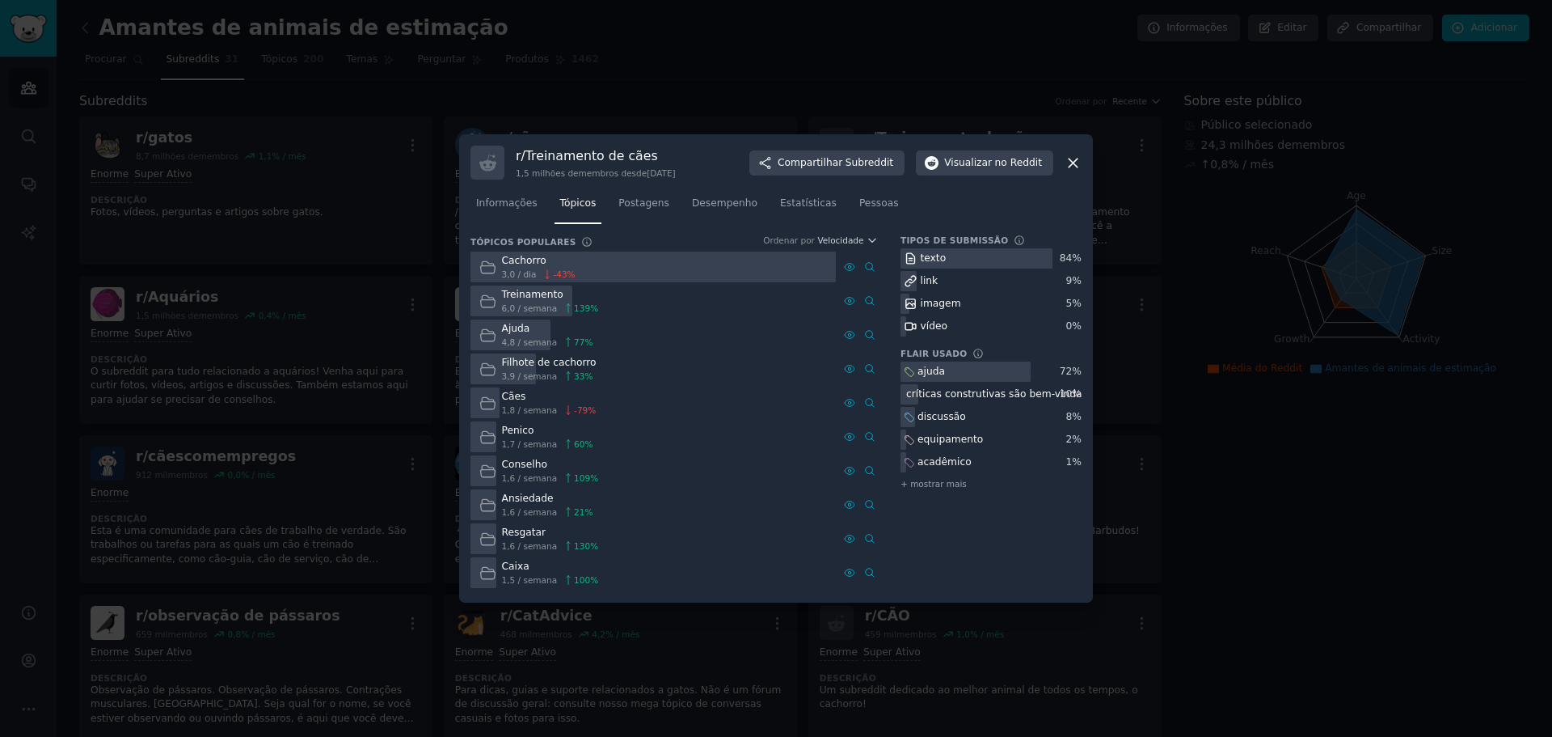
click at [490, 305] on icon at bounding box center [487, 301] width 17 height 17
click at [522, 300] on font "Treinamento" at bounding box center [532, 294] width 61 height 11
click at [637, 204] on font "Postagens" at bounding box center [644, 202] width 51 height 11
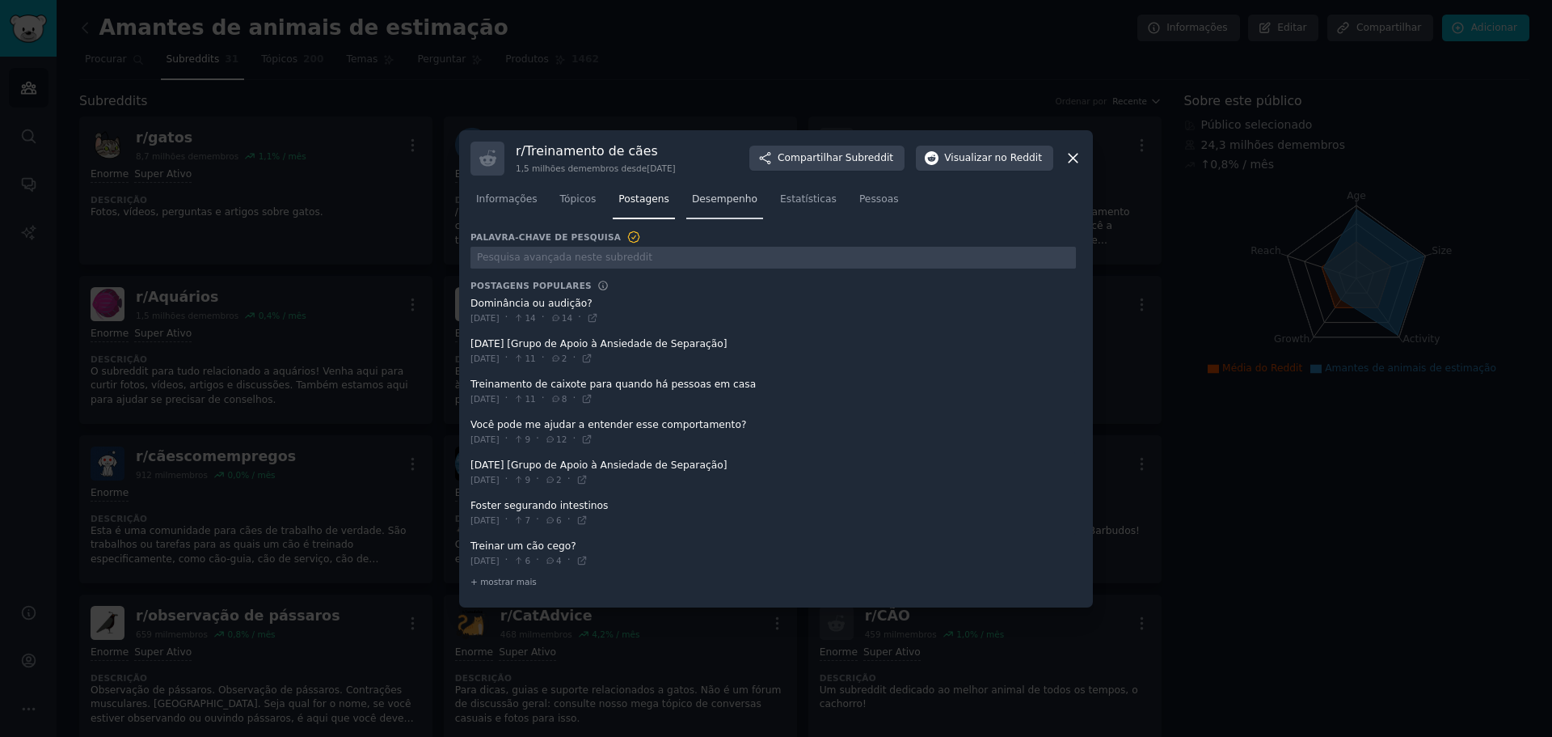
click at [702, 208] on link "Desempenho" at bounding box center [724, 203] width 77 height 33
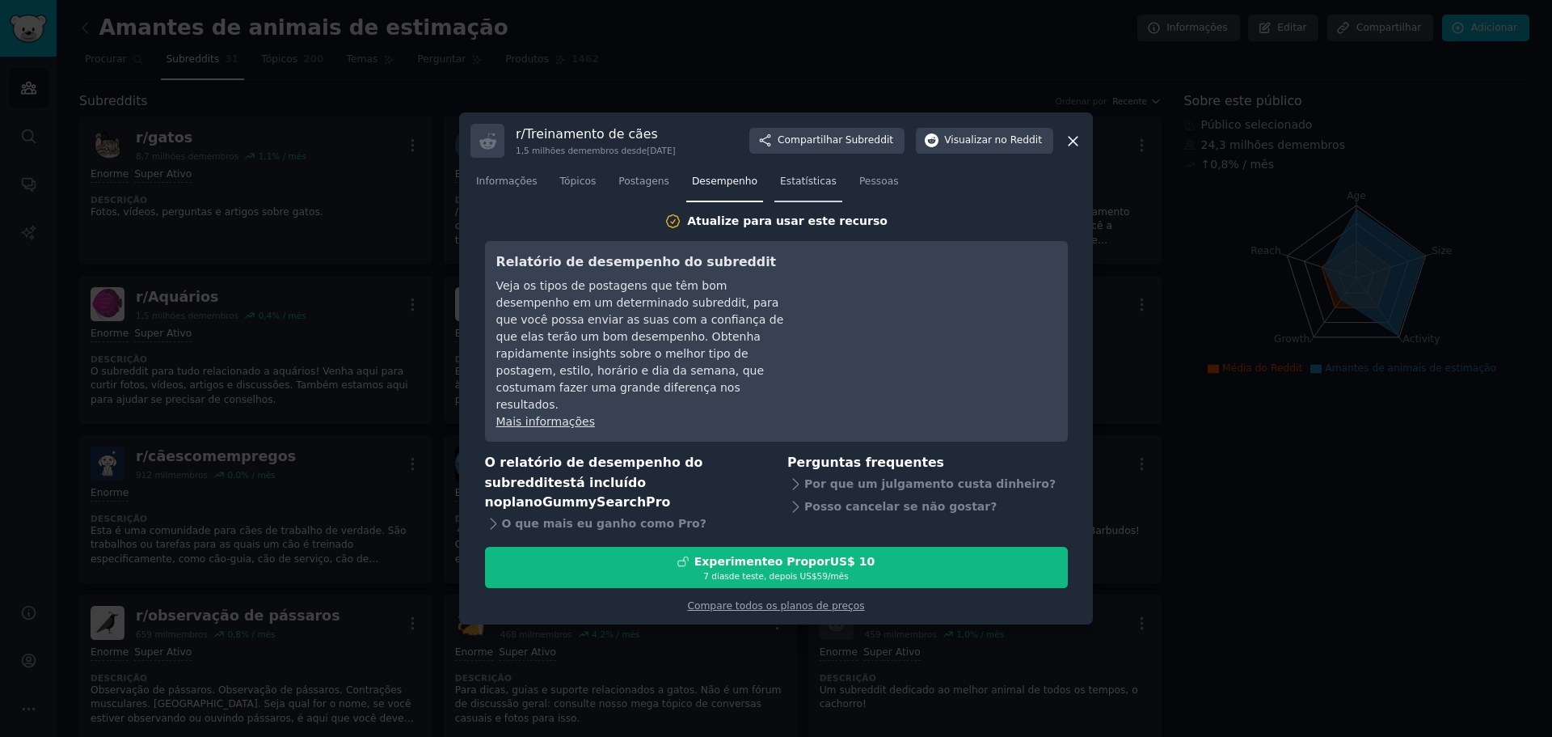
click at [776, 202] on link "Estatísticas" at bounding box center [809, 185] width 68 height 33
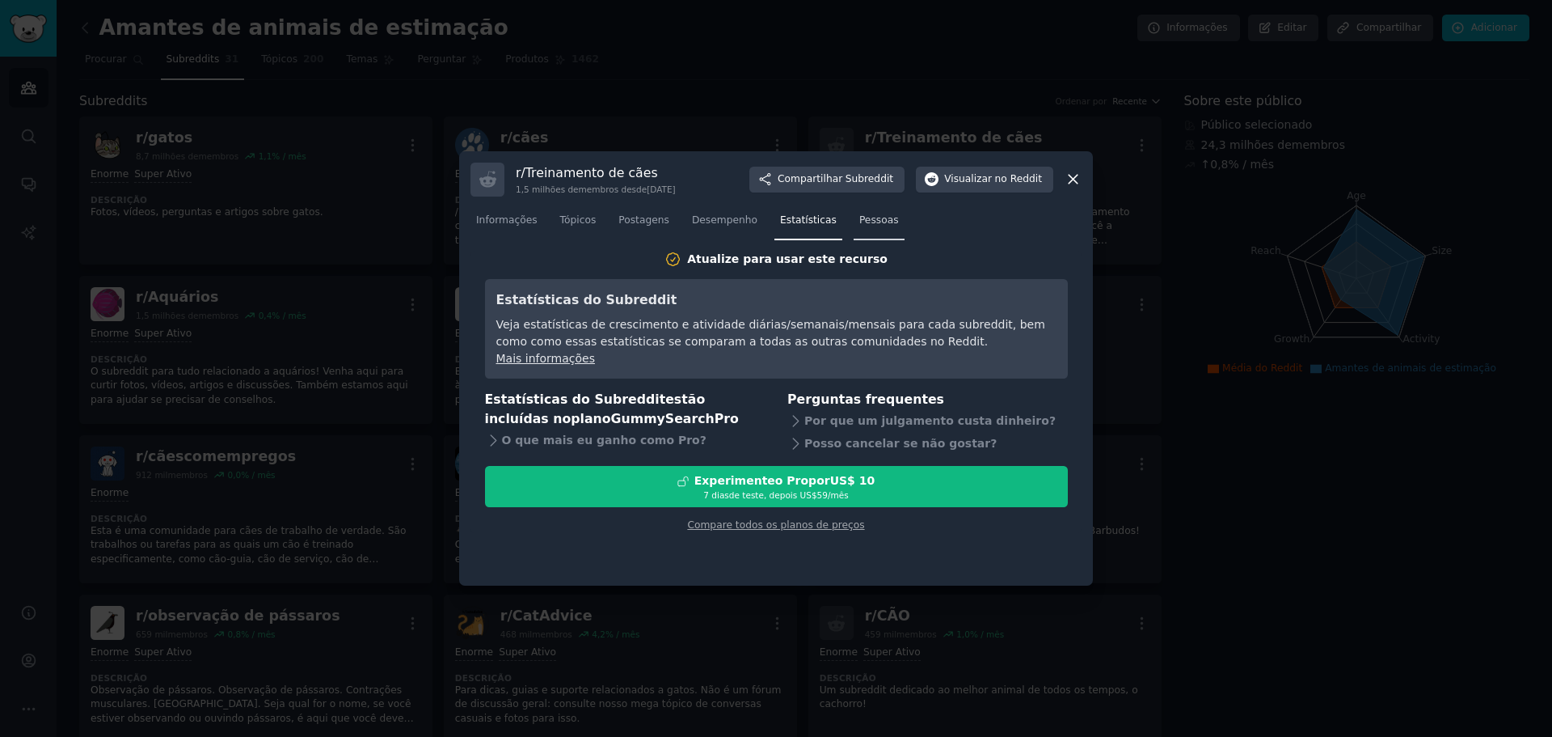
click at [860, 219] on font "Pessoas" at bounding box center [880, 219] width 40 height 11
click at [629, 221] on font "Postagens" at bounding box center [644, 219] width 51 height 11
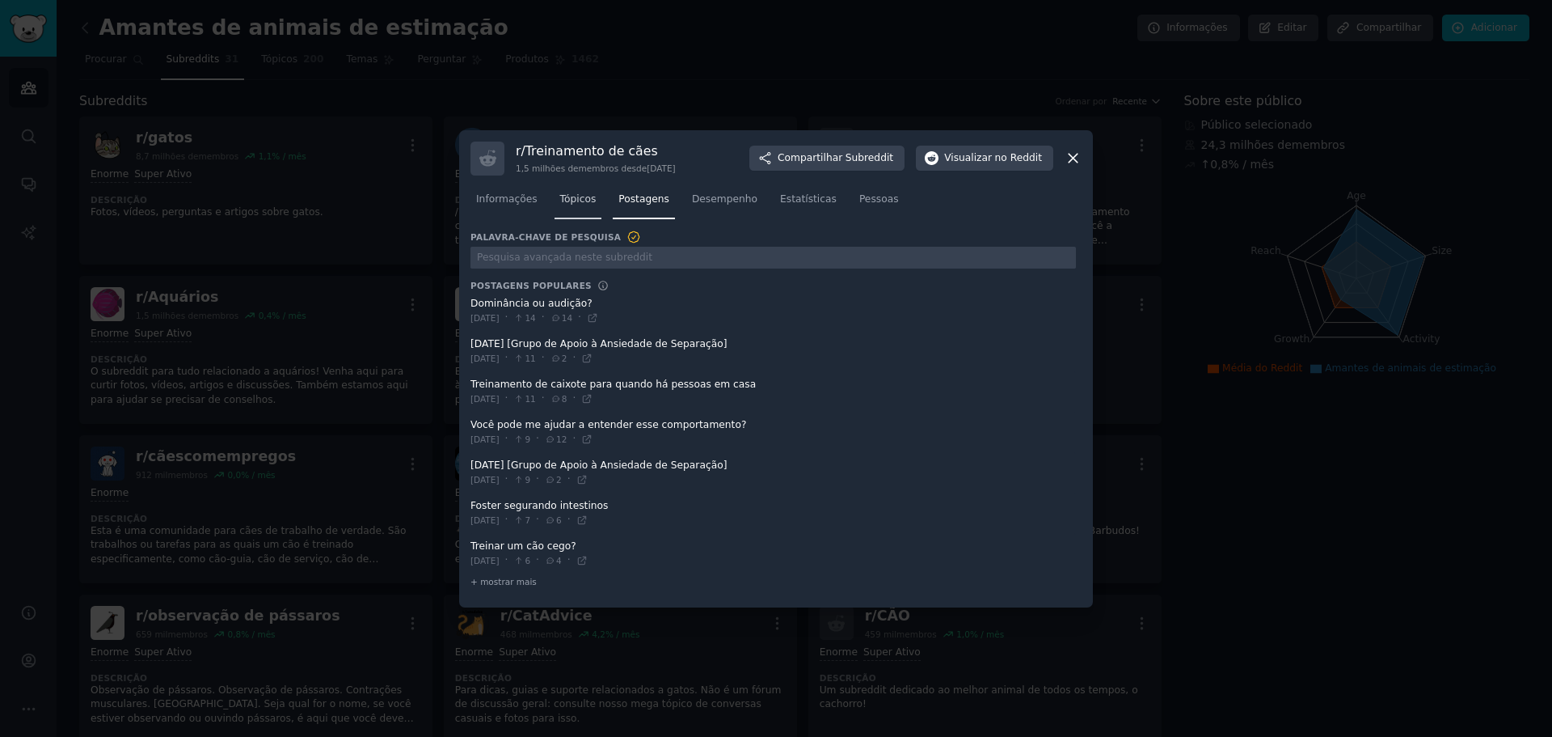
click at [564, 201] on font "Tópicos" at bounding box center [578, 198] width 36 height 11
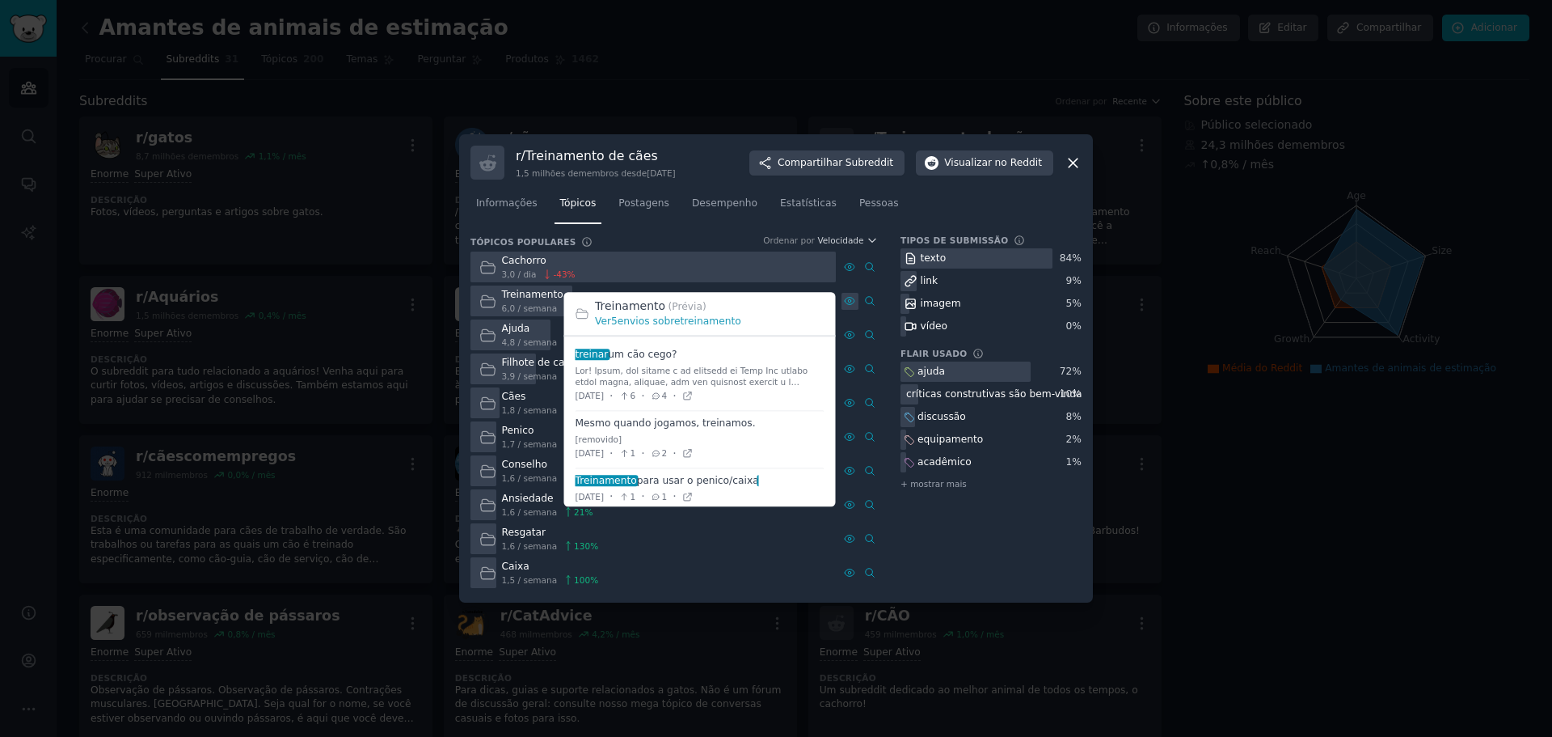
click at [851, 298] on icon at bounding box center [849, 300] width 11 height 11
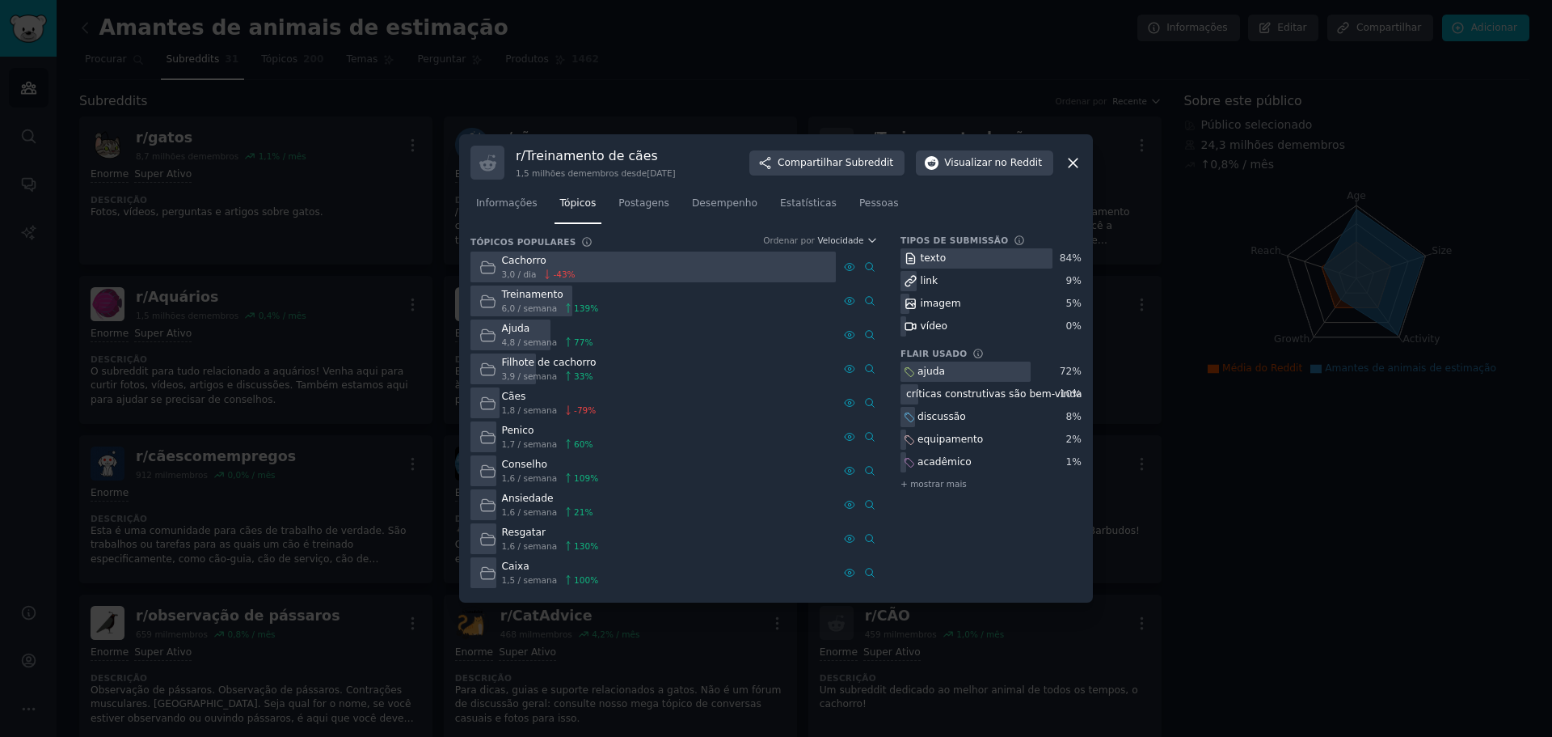
click at [720, 270] on div at bounding box center [653, 267] width 365 height 32
click at [498, 303] on div "Treinamento 6,0 / semana 139 %" at bounding box center [539, 301] width 137 height 32
click at [482, 302] on icon at bounding box center [487, 301] width 17 height 17
click at [498, 305] on div "Treinamento 6,0 / semana 139 %" at bounding box center [539, 301] width 137 height 32
click at [960, 164] on font "Visualizar" at bounding box center [968, 162] width 48 height 11
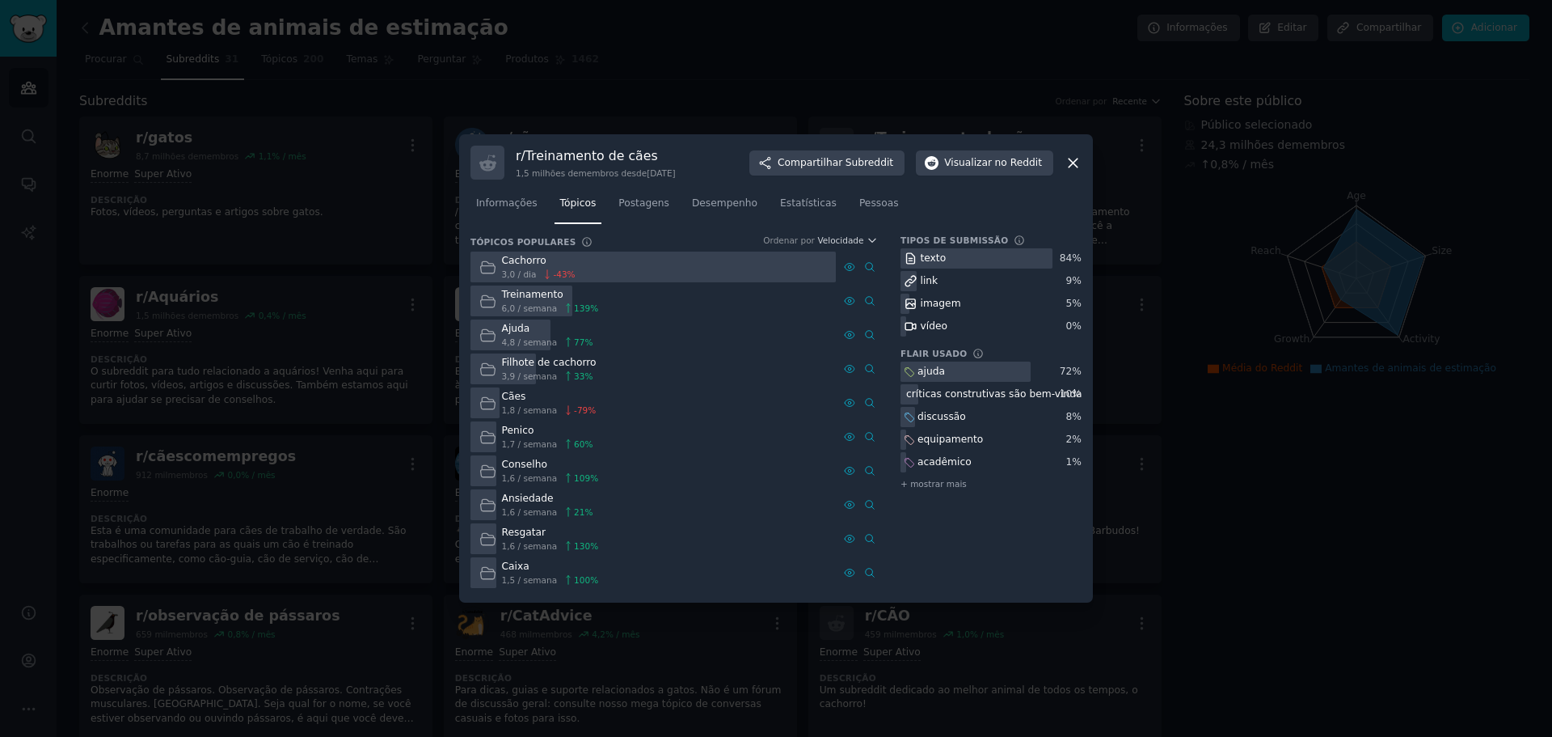
click at [1073, 162] on icon at bounding box center [1073, 162] width 9 height 9
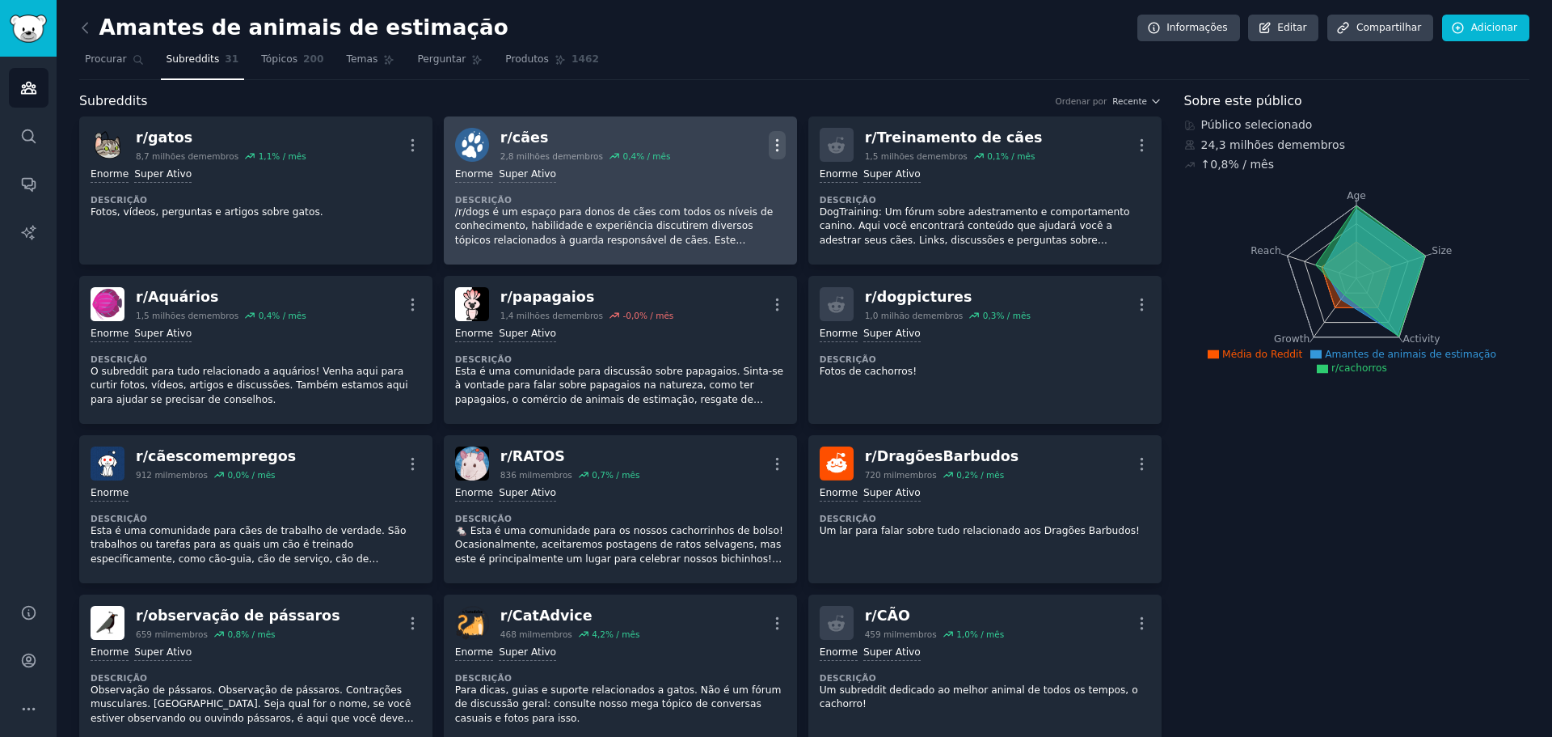
click at [774, 151] on icon "button" at bounding box center [777, 145] width 17 height 17
click at [614, 224] on font "/r/dogs é um espaço para donos de cães com todos os níveis de conhecimento, hab…" at bounding box center [619, 261] width 328 height 111
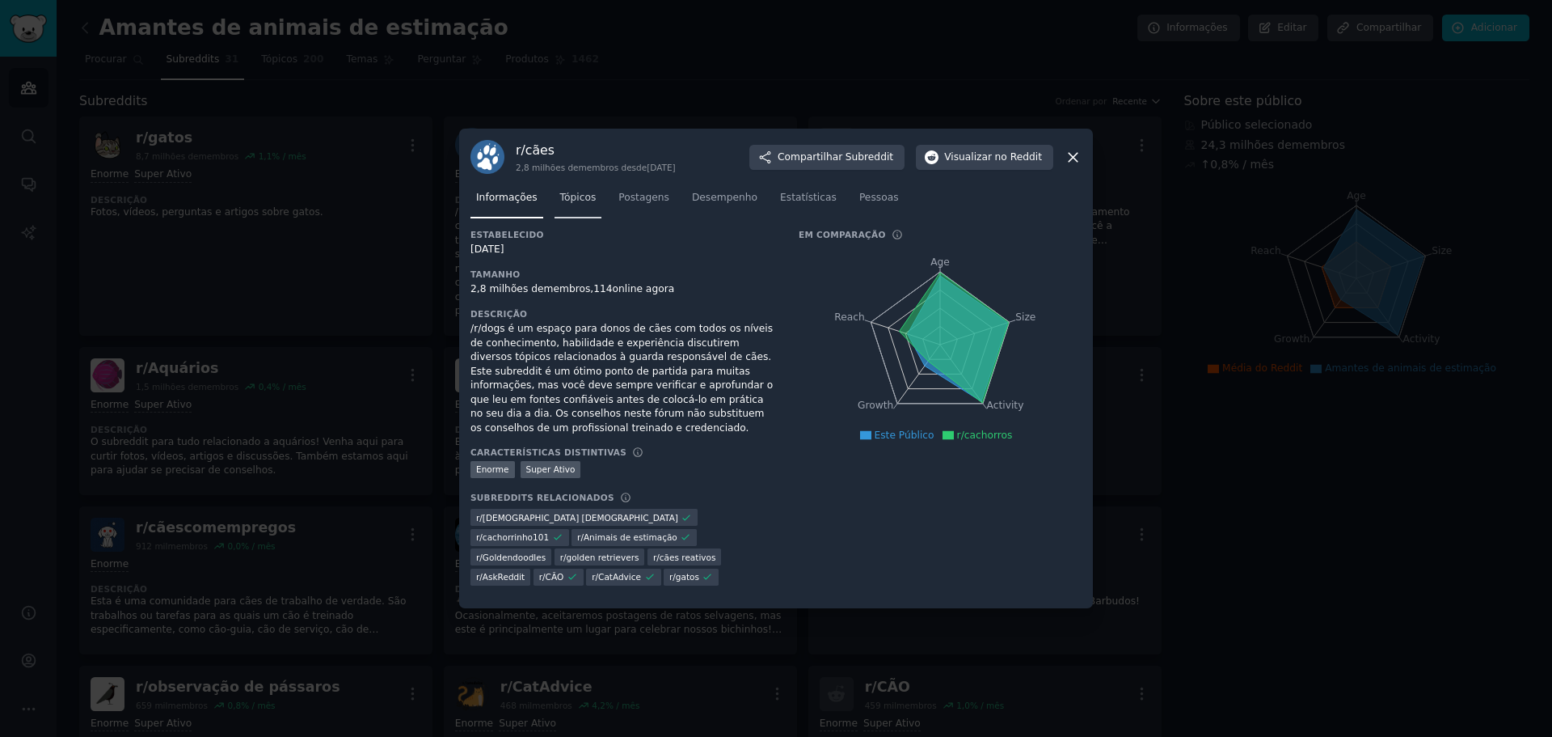
click at [579, 203] on font "Tópicos" at bounding box center [578, 197] width 36 height 11
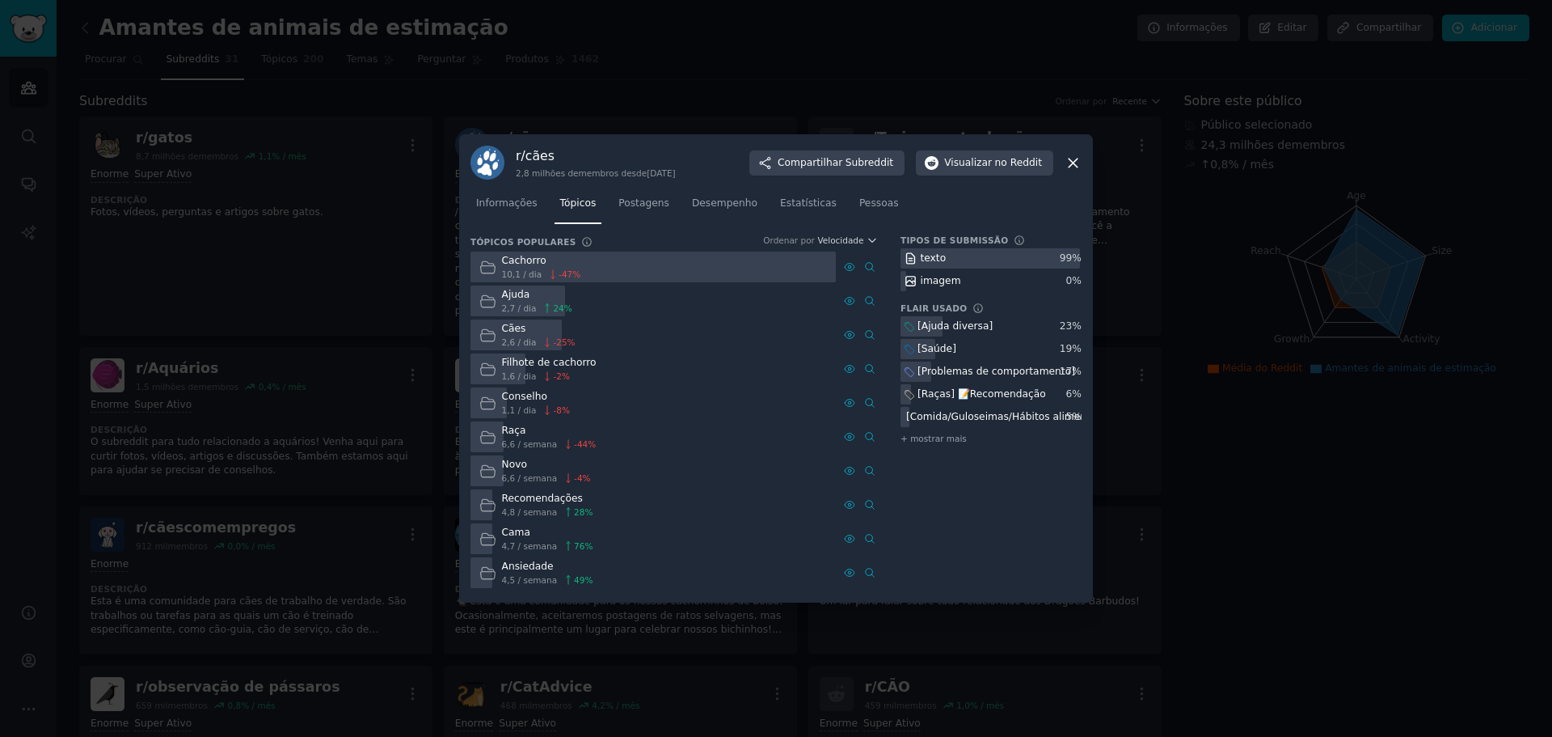
click at [489, 298] on icon at bounding box center [487, 301] width 17 height 17
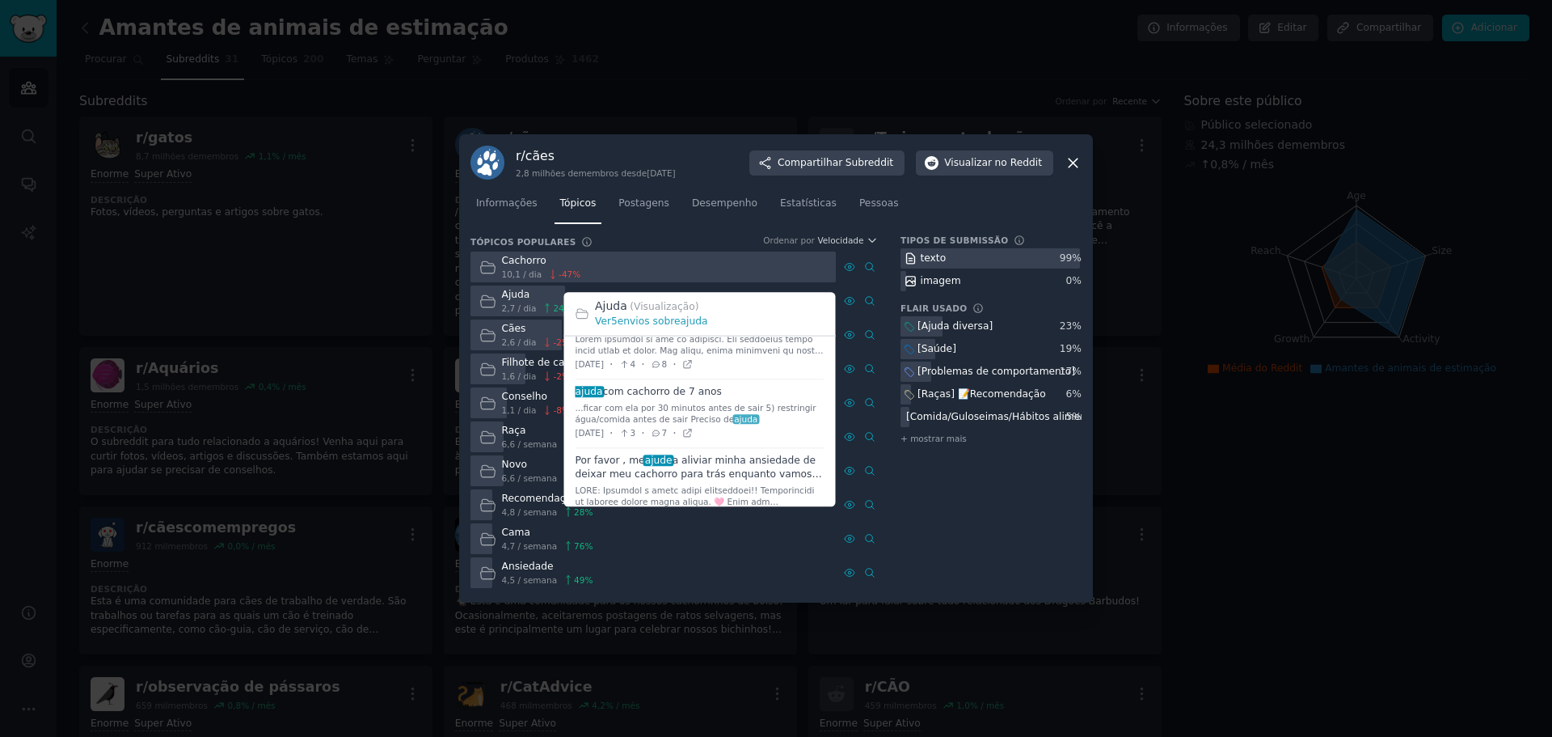
scroll to position [226, 0]
